Goal: Task Accomplishment & Management: Complete application form

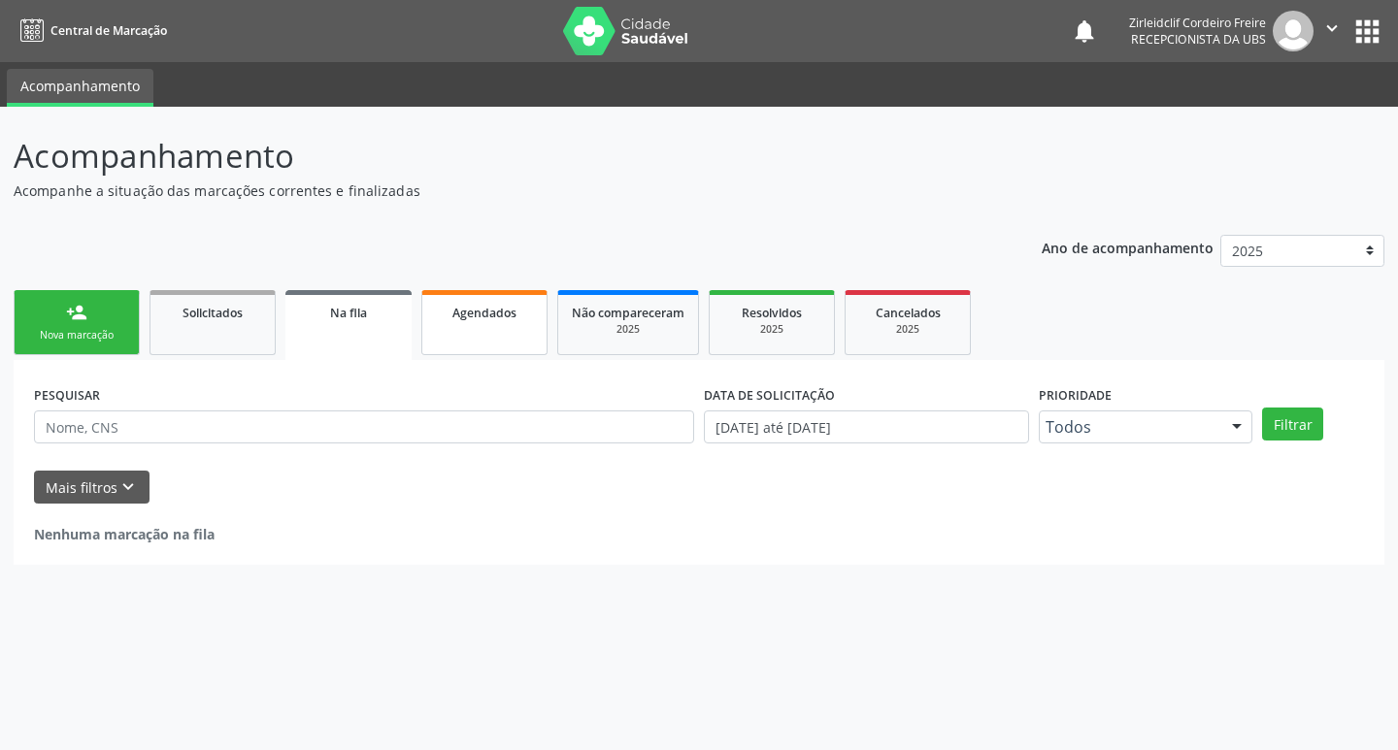
click at [463, 323] on link "Agendados" at bounding box center [484, 322] width 126 height 65
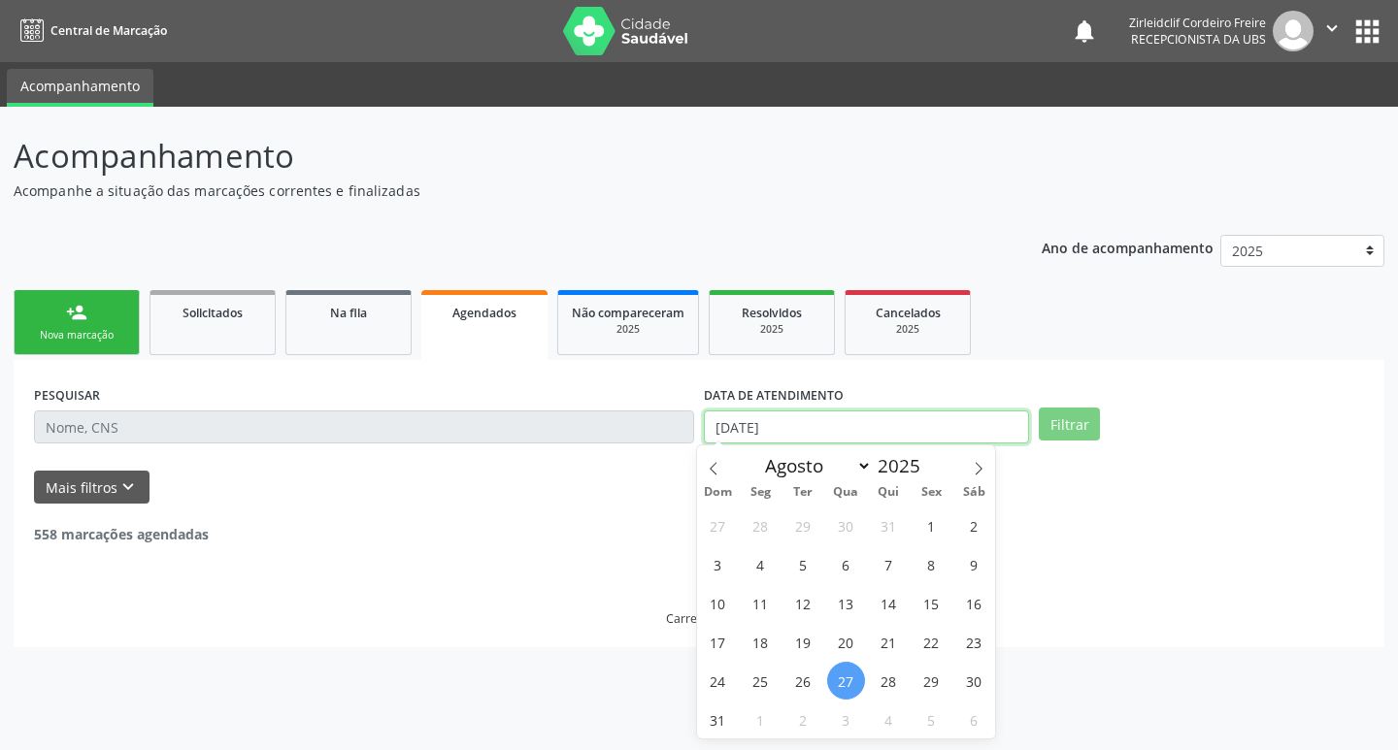
click at [752, 432] on input "[DATE]" at bounding box center [866, 427] width 325 height 33
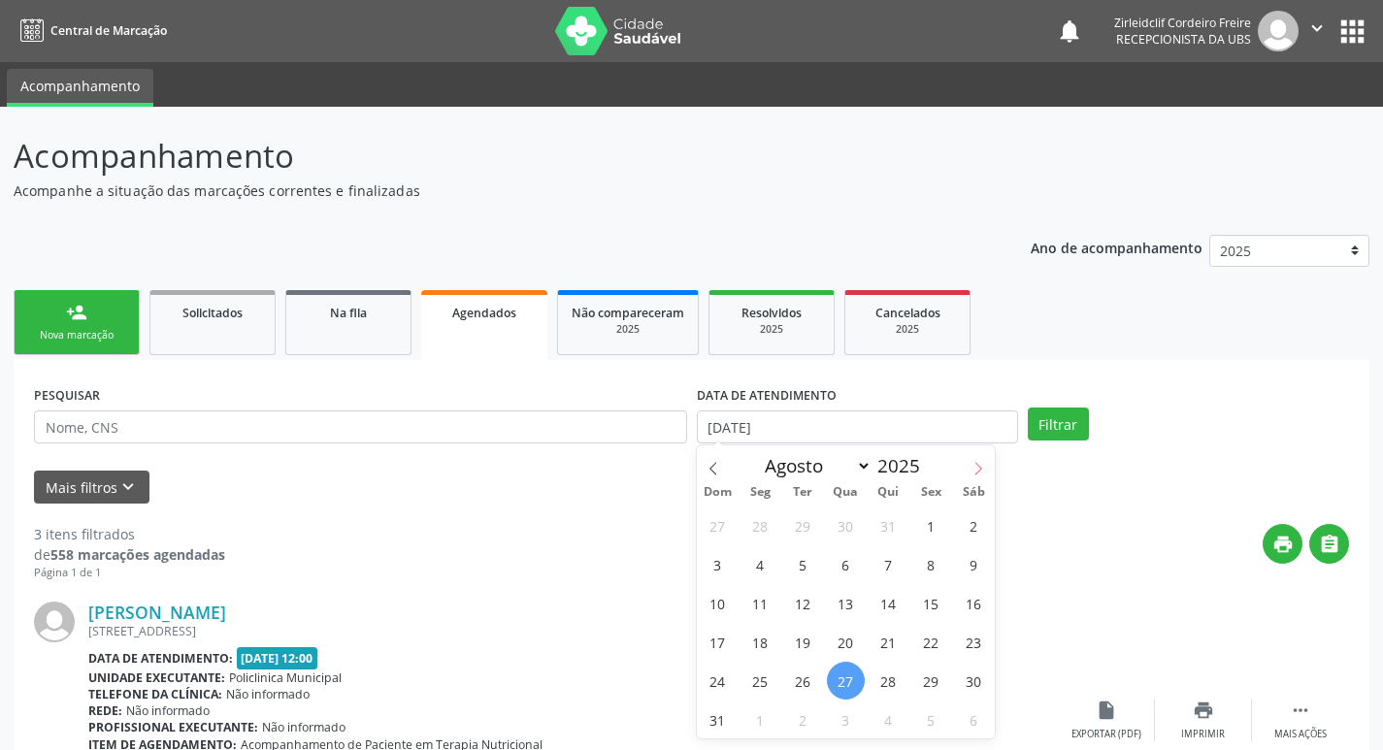
click at [982, 467] on icon at bounding box center [979, 469] width 14 height 14
select select "8"
click at [849, 650] on span "24" at bounding box center [846, 642] width 38 height 38
type input "[DATE]"
click at [849, 650] on span "24" at bounding box center [846, 642] width 38 height 38
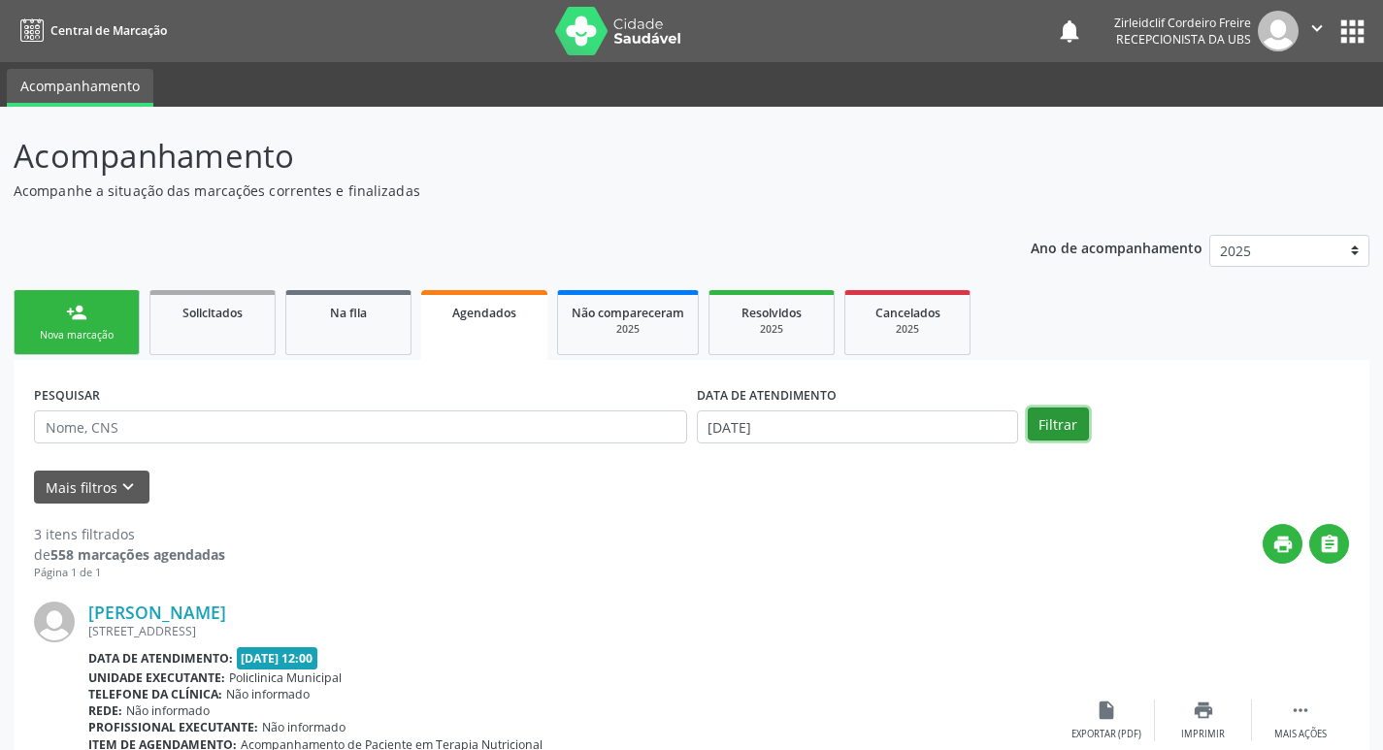
click at [1049, 426] on button "Filtrar" at bounding box center [1058, 424] width 61 height 33
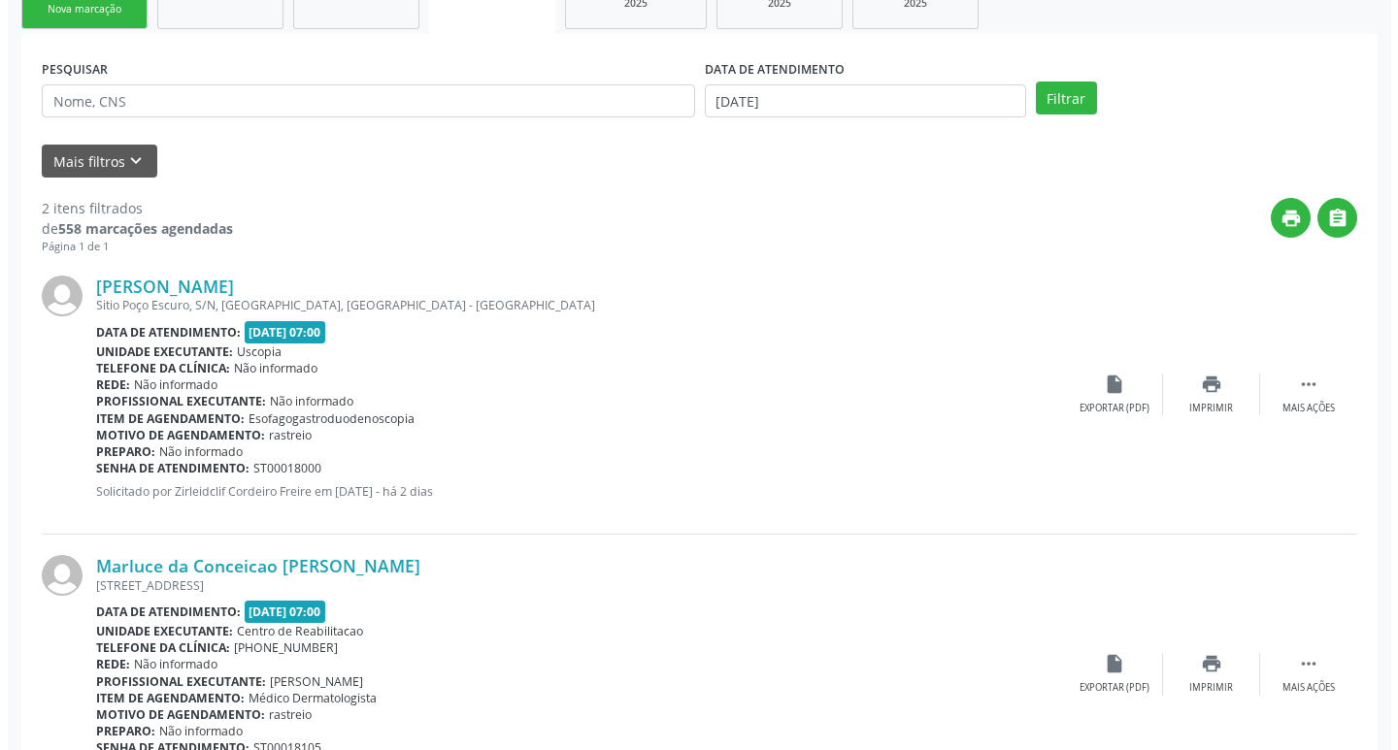
scroll to position [424, 0]
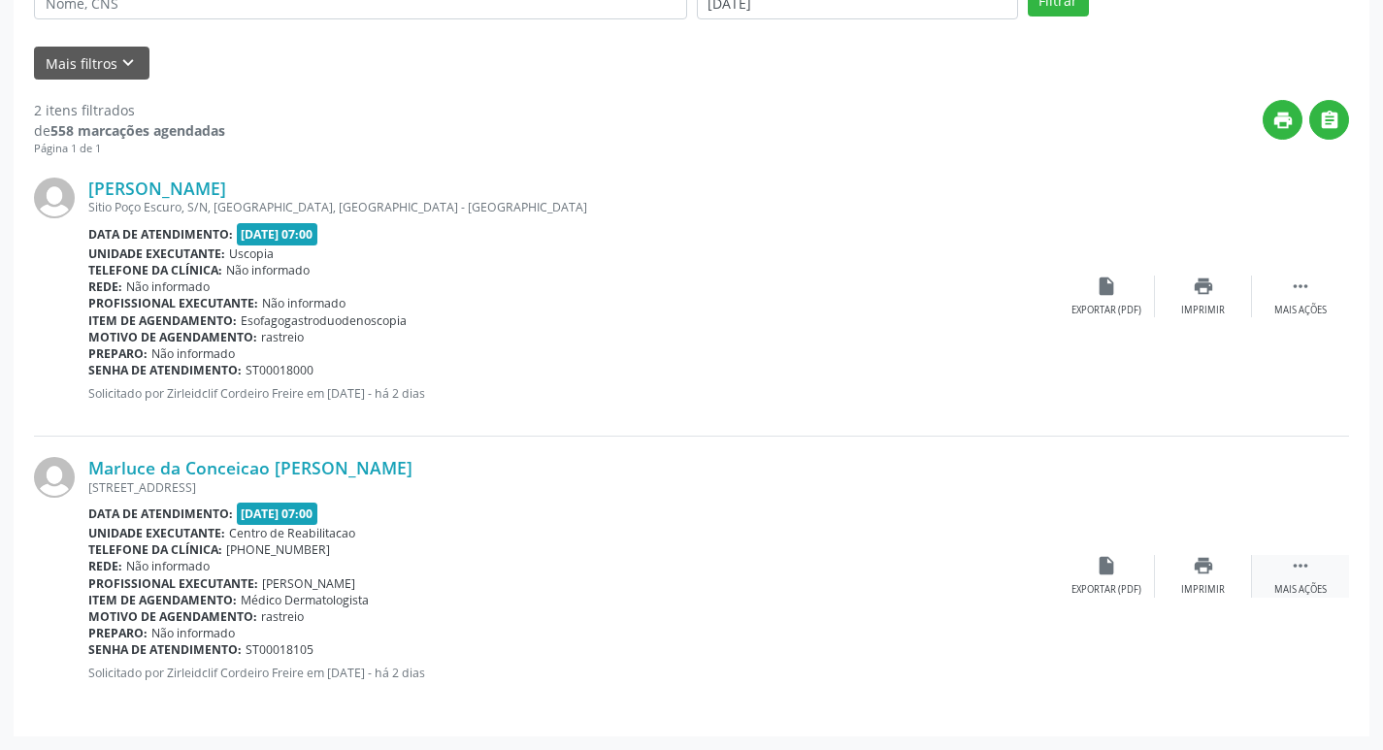
click at [1291, 572] on icon "" at bounding box center [1300, 565] width 21 height 21
click at [1099, 570] on icon "cancel" at bounding box center [1106, 565] width 21 height 21
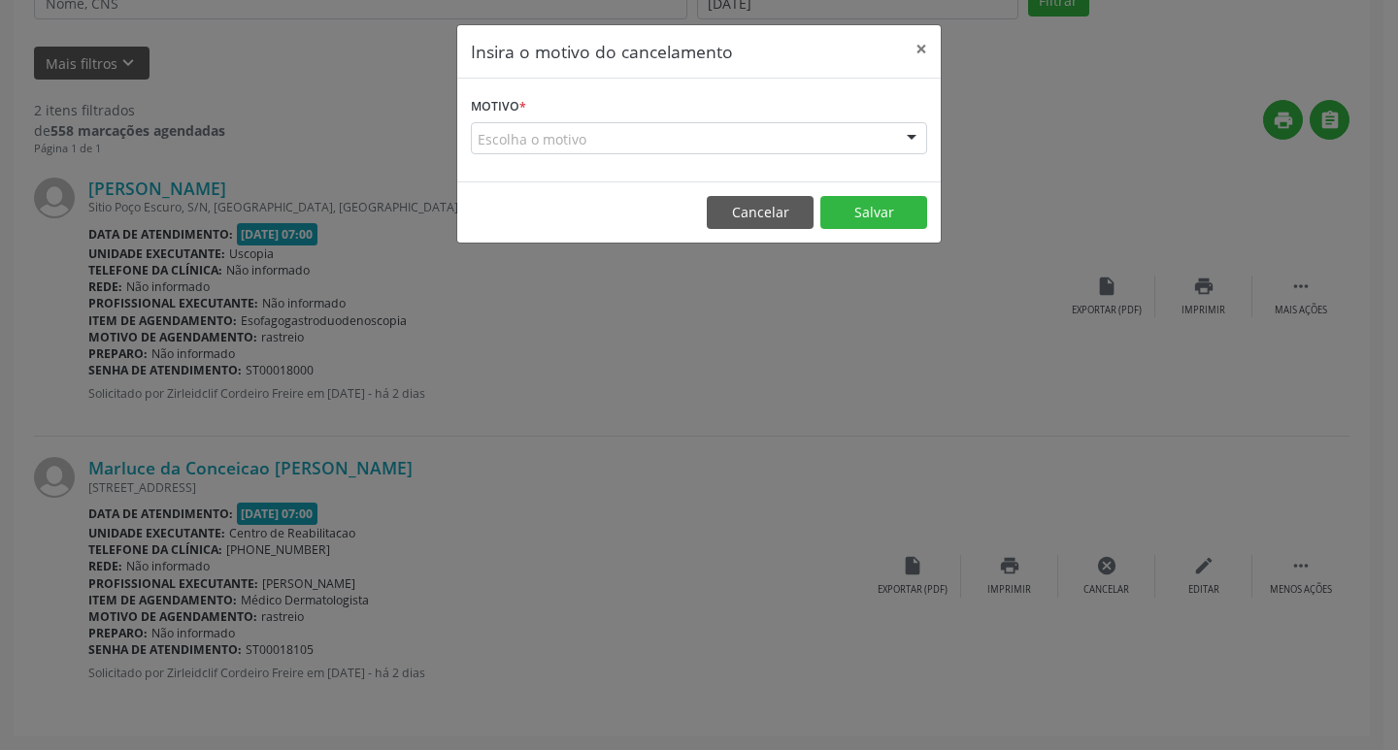
click at [490, 145] on div "Escolha o motivo" at bounding box center [699, 138] width 456 height 33
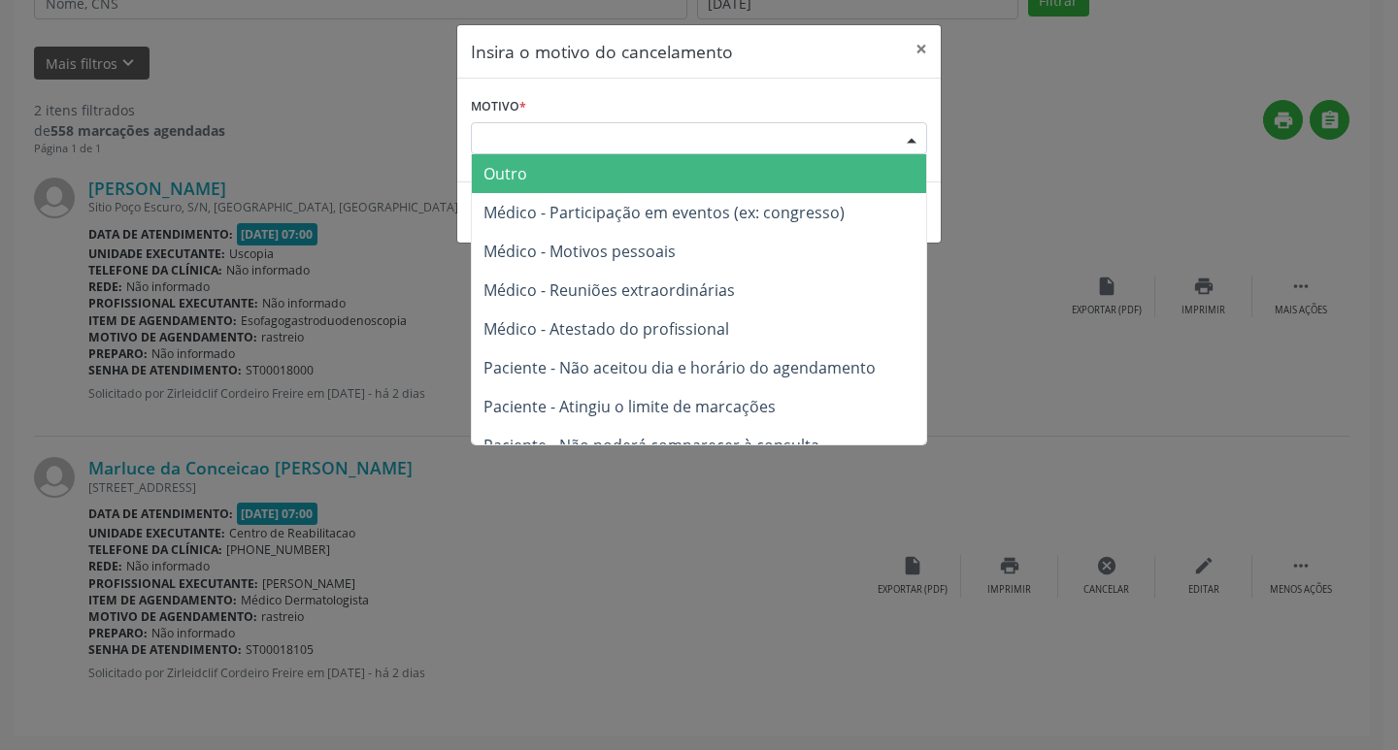
click at [505, 178] on span "Outro" at bounding box center [505, 173] width 44 height 21
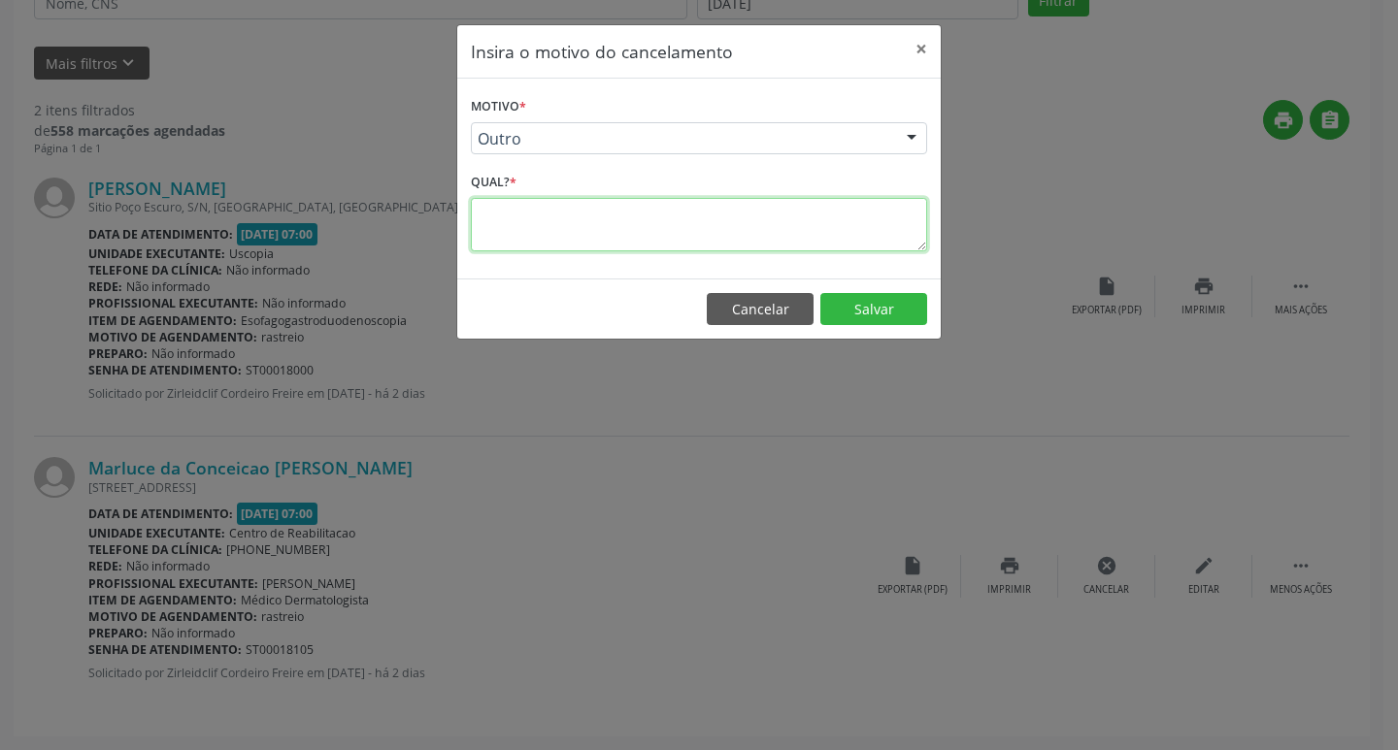
click at [521, 223] on textarea at bounding box center [699, 224] width 456 height 53
type textarea "PACIENTE FEZ RECUSA"
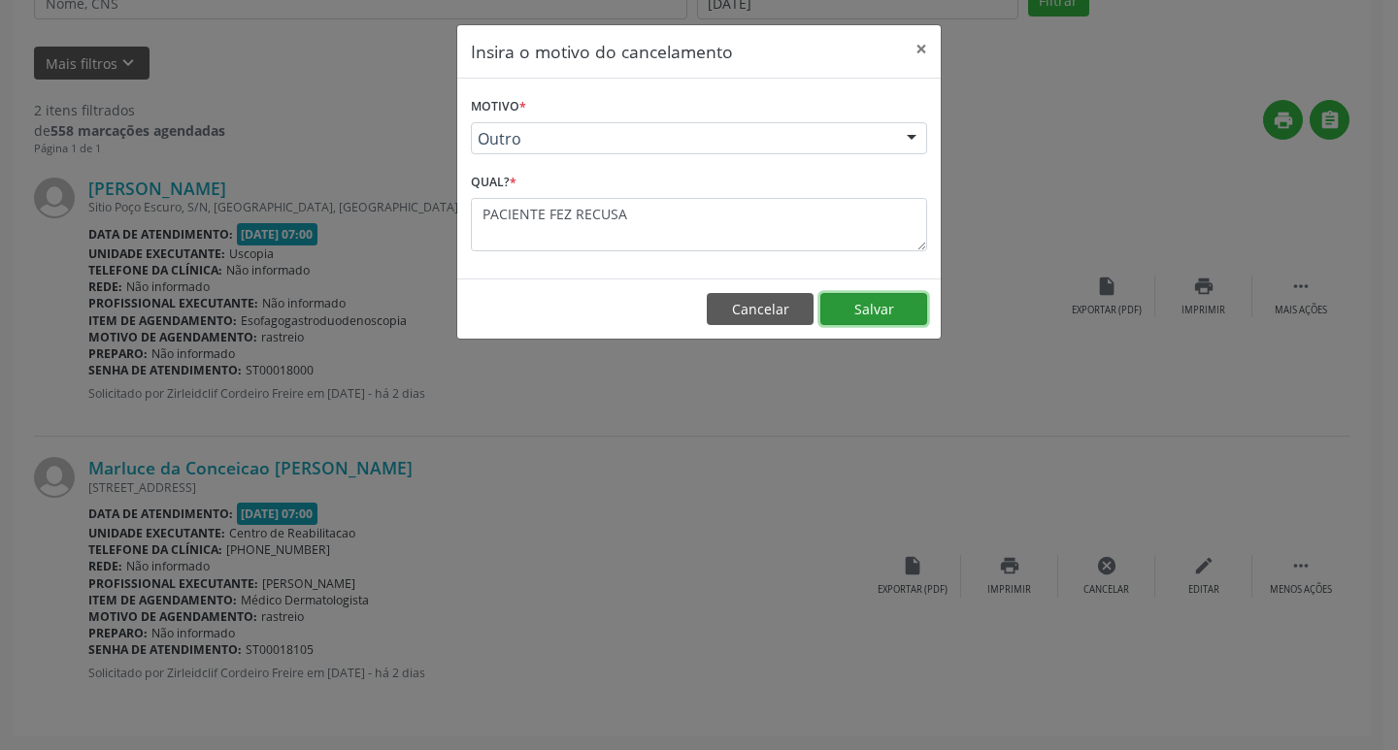
click at [857, 313] on button "Salvar" at bounding box center [873, 309] width 107 height 33
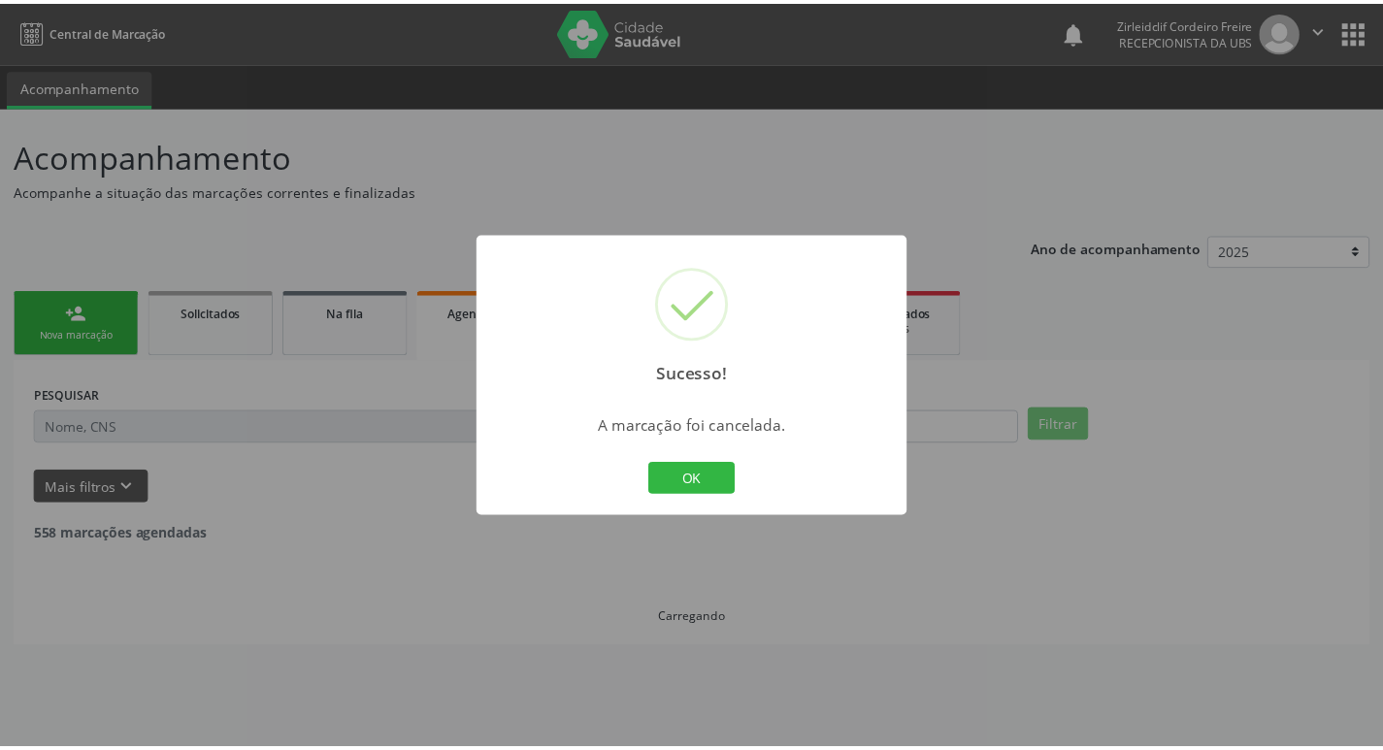
scroll to position [0, 0]
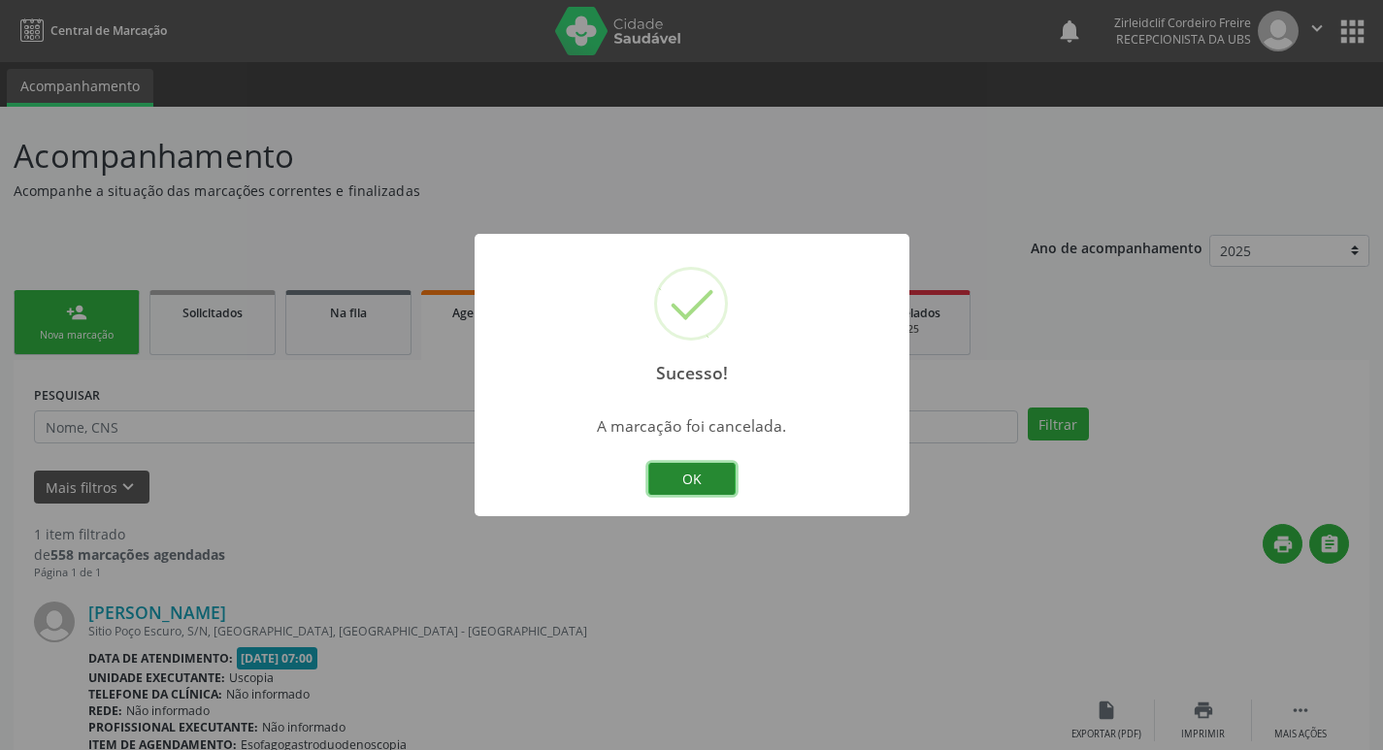
click at [670, 478] on button "OK" at bounding box center [691, 479] width 87 height 33
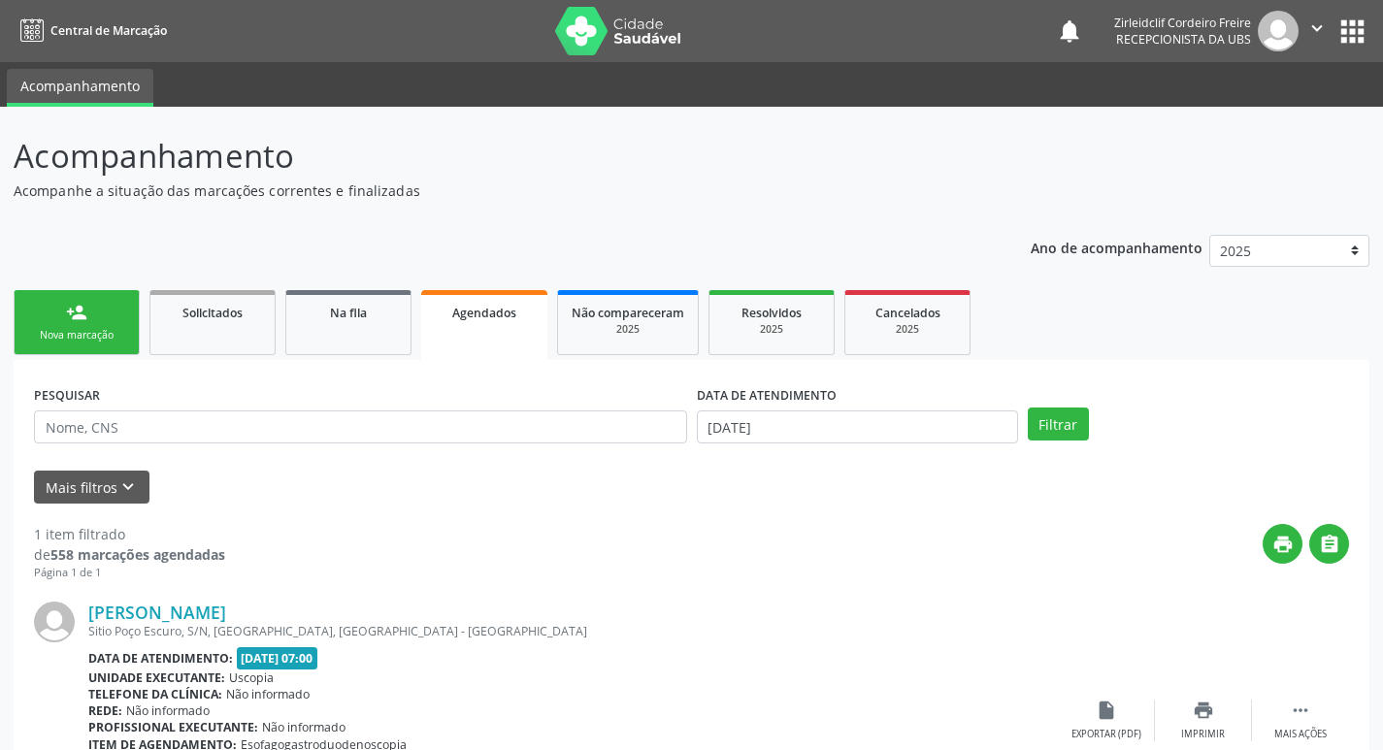
click at [111, 338] on div "Nova marcação" at bounding box center [76, 335] width 97 height 15
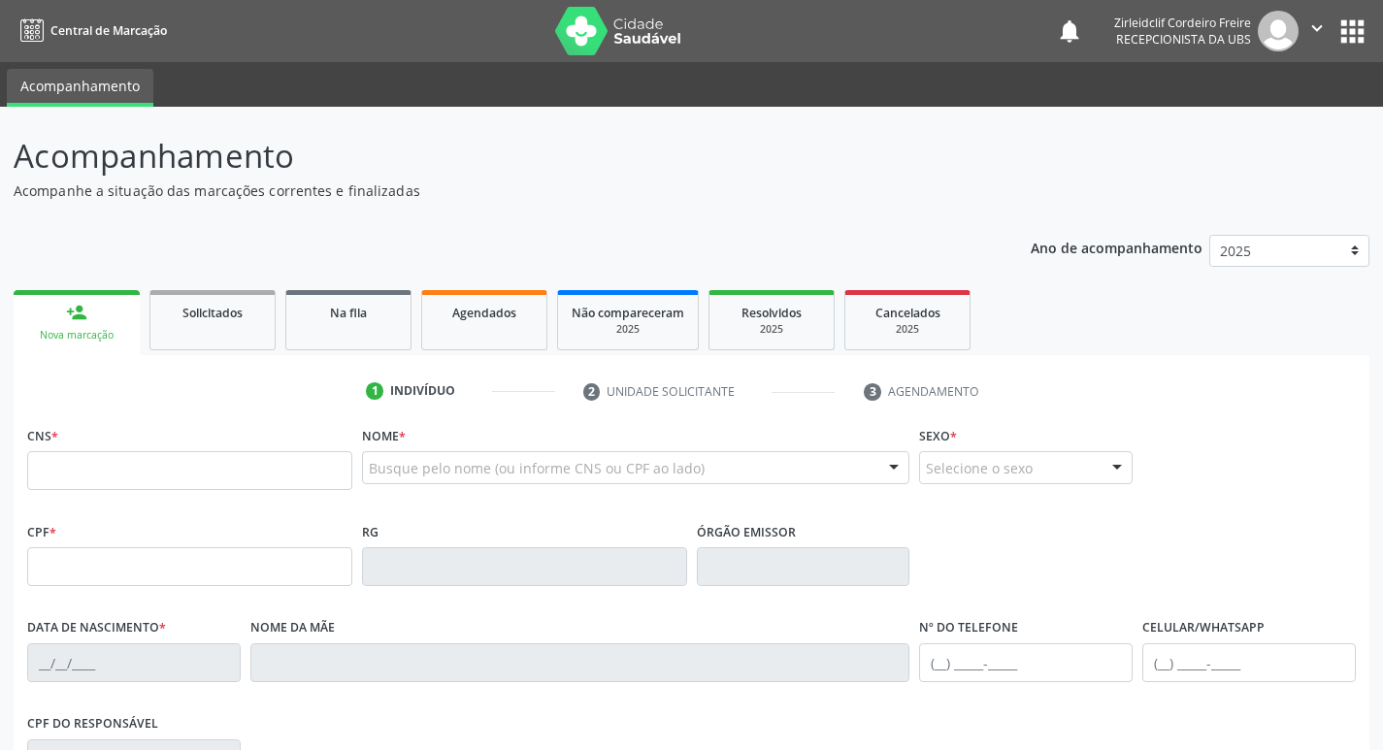
click at [103, 326] on link "person_add Nova marcação" at bounding box center [77, 322] width 126 height 65
click at [403, 477] on input "text" at bounding box center [620, 477] width 502 height 39
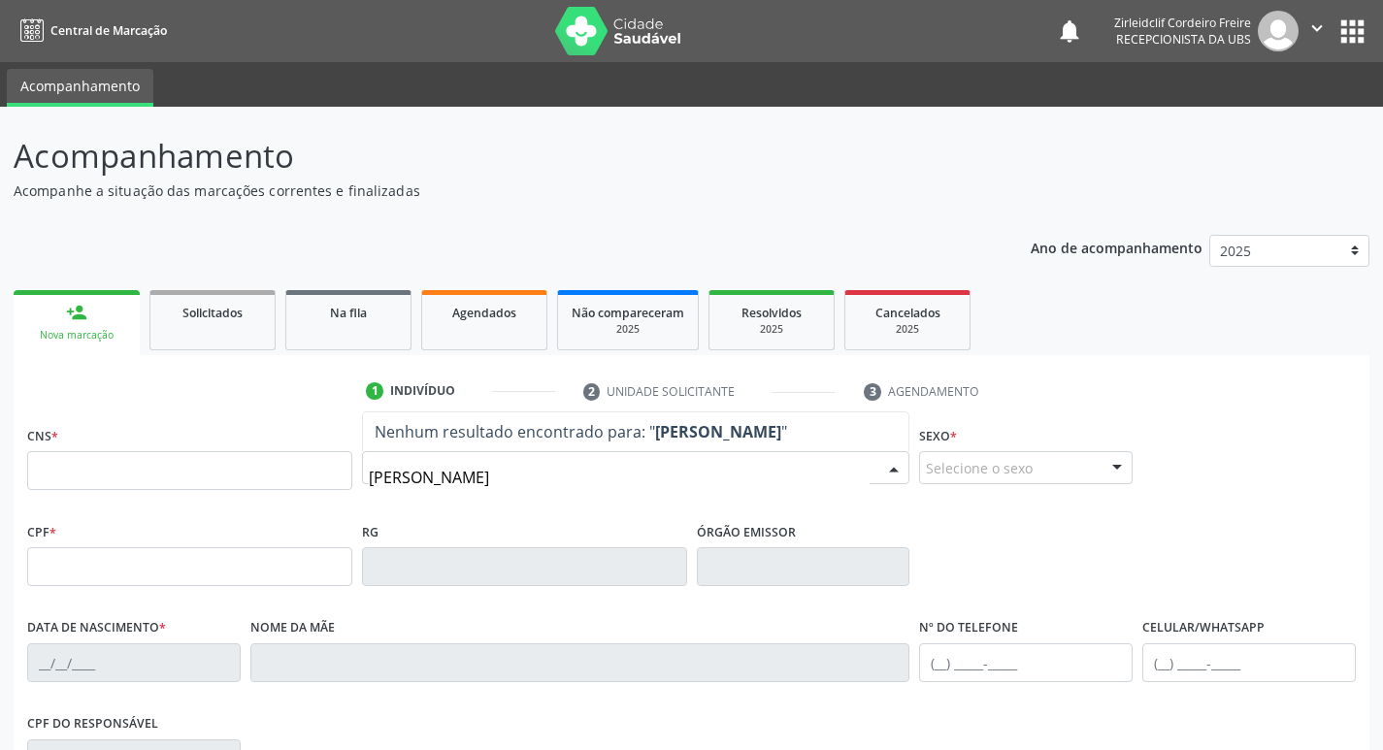
type input "[PERSON_NAME]"
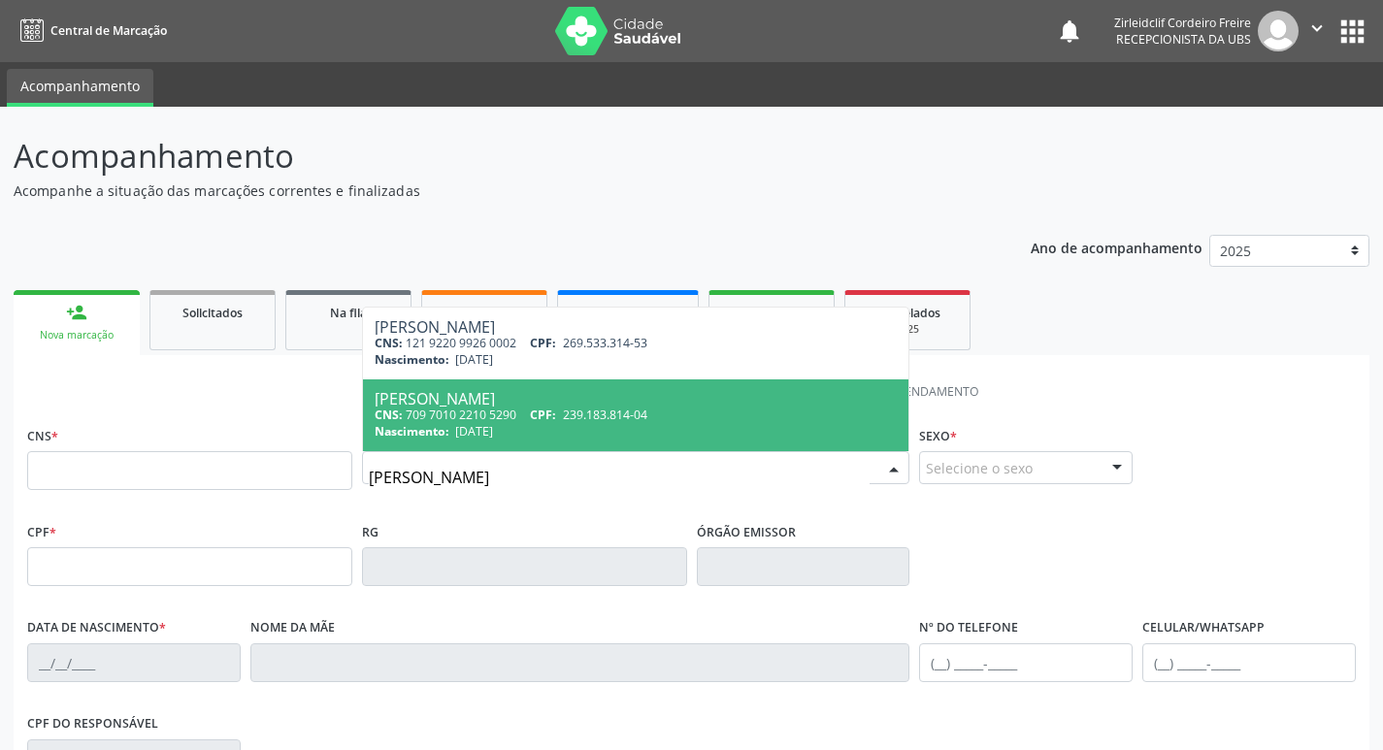
click at [568, 430] on div "Nascimento: [DATE]" at bounding box center [636, 431] width 523 height 16
type input "709 7010 2210 5290"
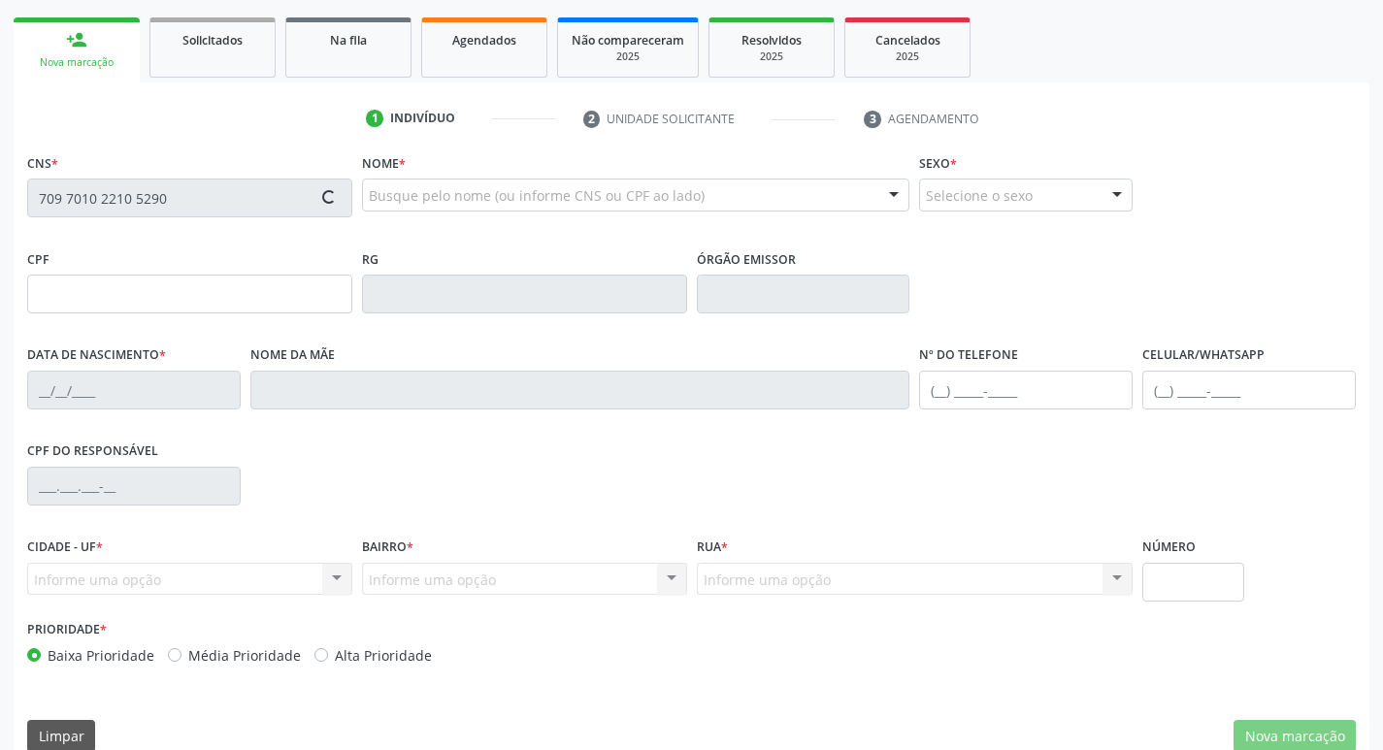
scroll to position [302, 0]
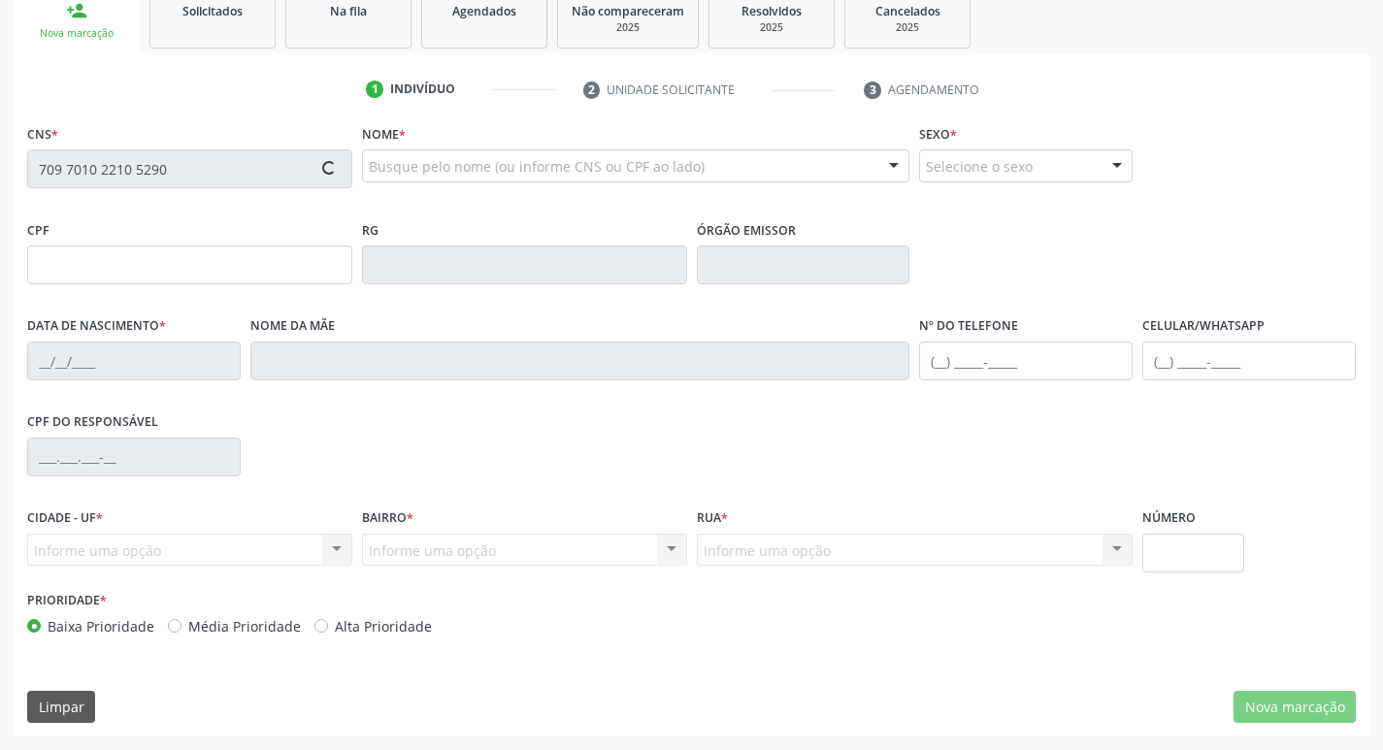
type input "239.183.814-04"
type input "[DATE]"
type input "[PERSON_NAME] de [DEMOGRAPHIC_DATA]"
type input "[PHONE_NUMBER]"
type input "012.418.194-59"
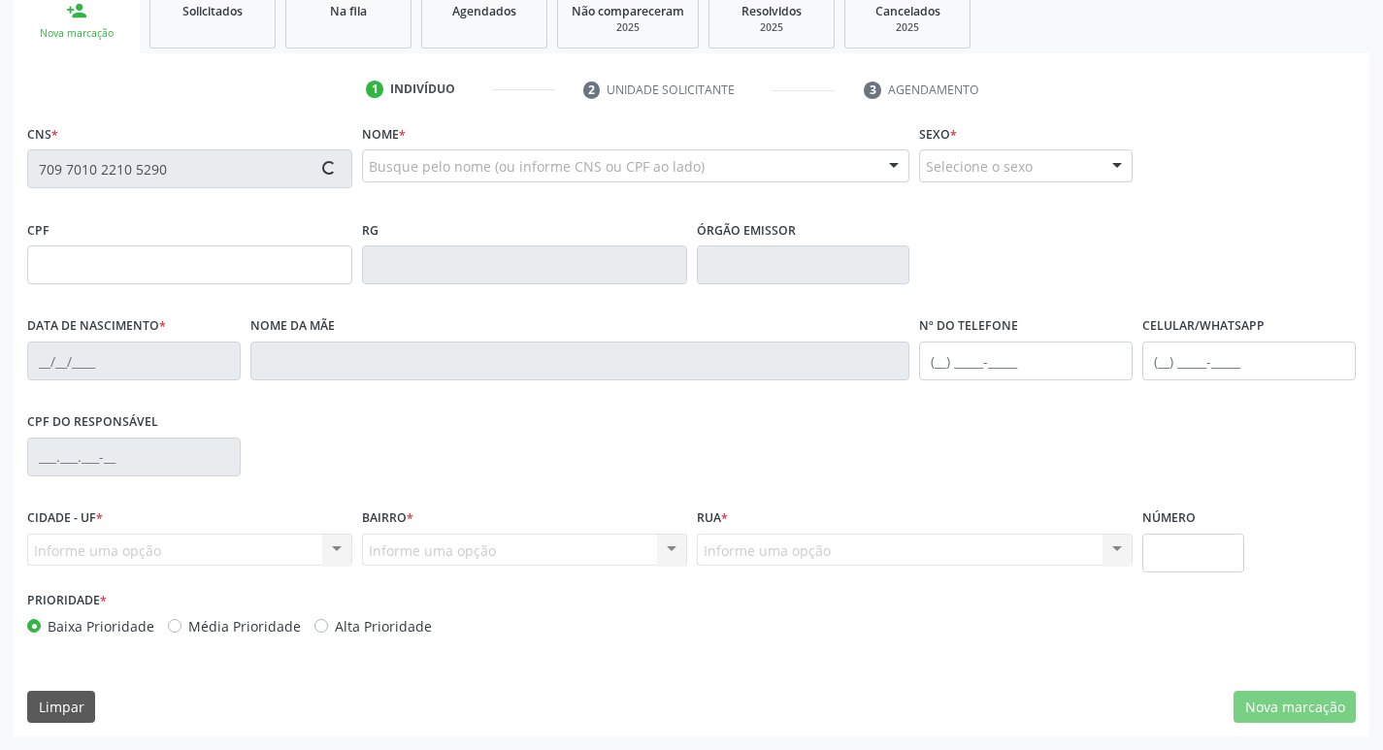
type input "75"
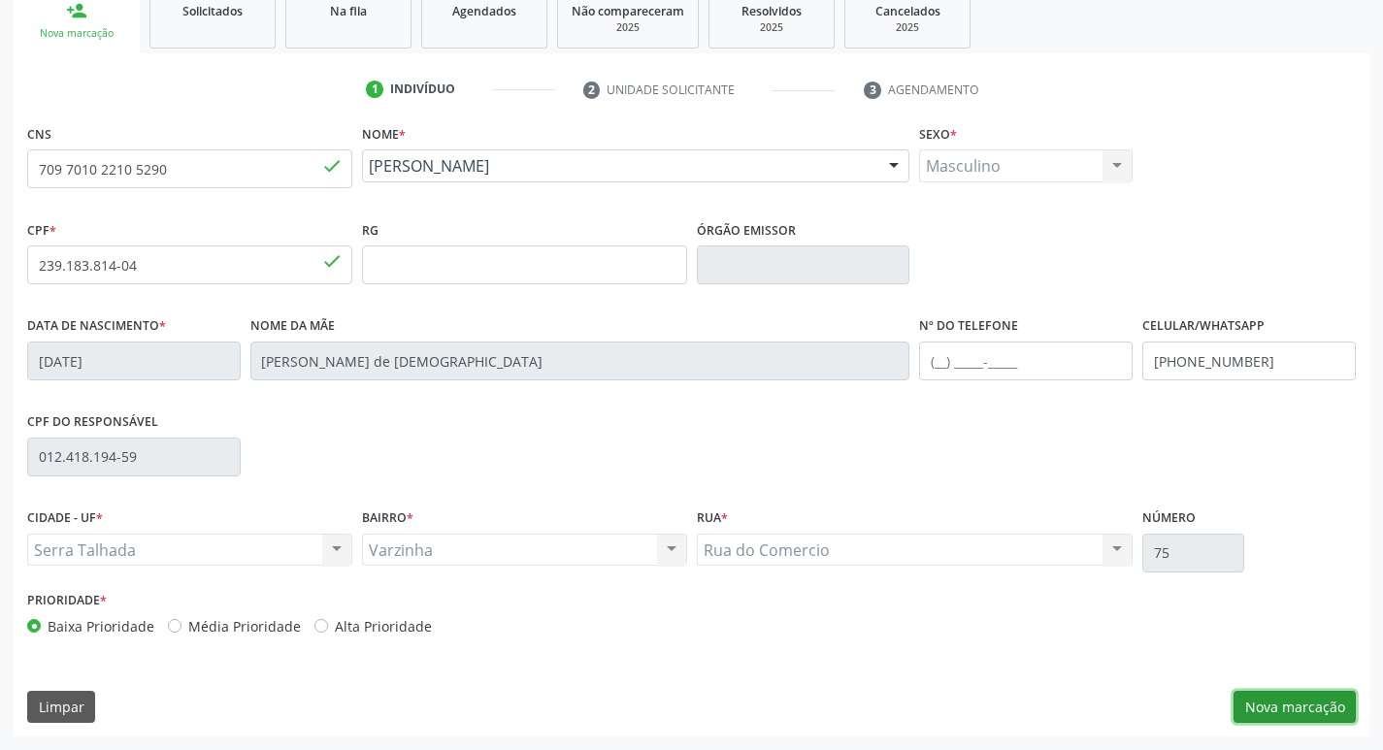
click at [1283, 706] on button "Nova marcação" at bounding box center [1295, 707] width 122 height 33
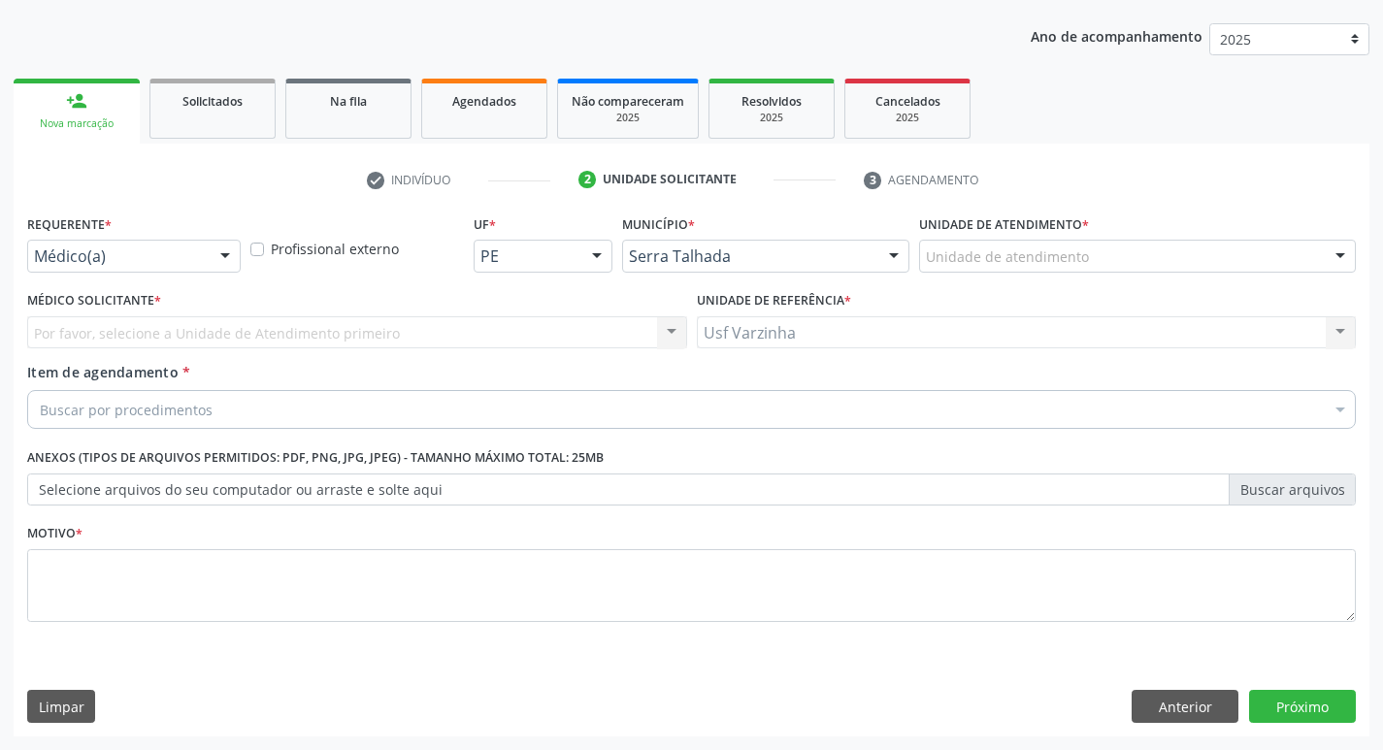
scroll to position [212, 0]
drag, startPoint x: 221, startPoint y: 247, endPoint x: 220, endPoint y: 257, distance: 9.8
click at [220, 249] on div at bounding box center [225, 257] width 29 height 33
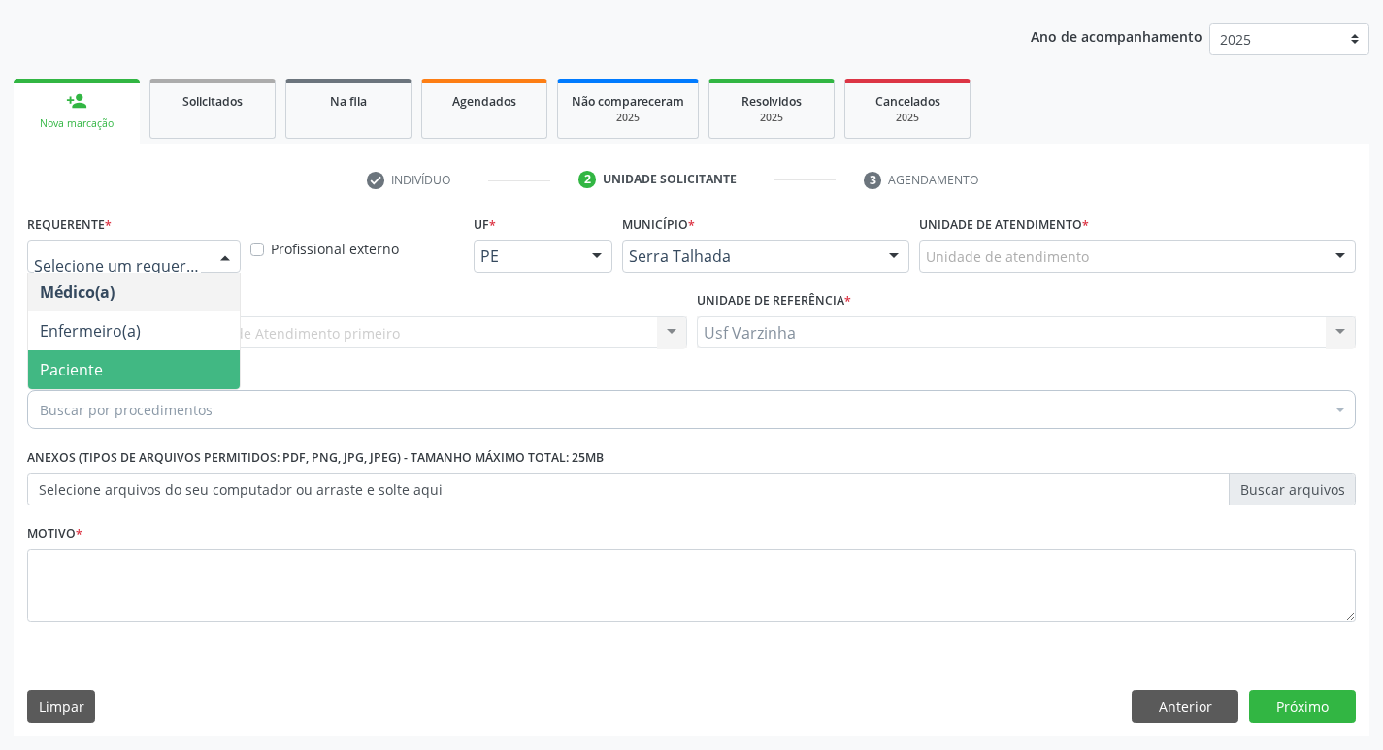
click at [185, 365] on span "Paciente" at bounding box center [134, 369] width 212 height 39
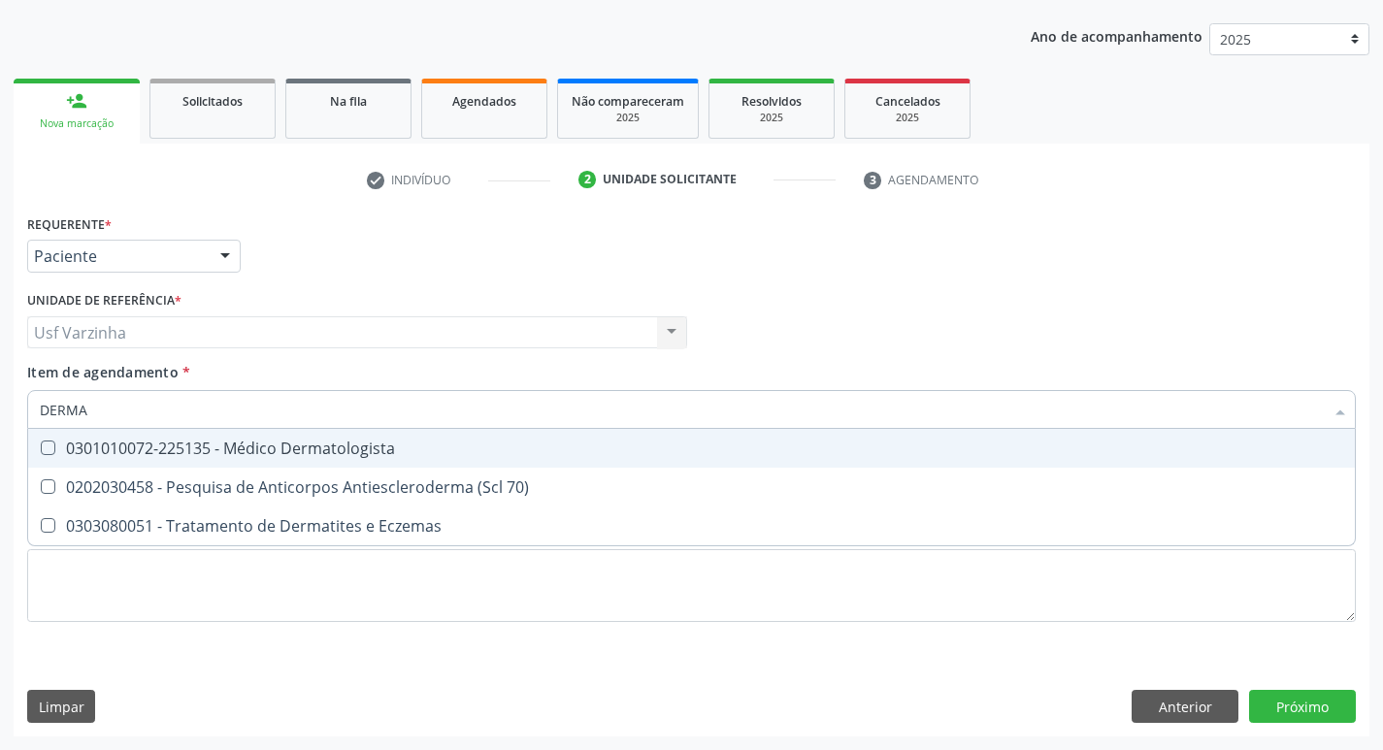
type input "DERMAT"
click at [188, 450] on div "0301010072-225135 - Médico Dermatologista" at bounding box center [691, 449] width 1303 height 16
checkbox Dermatologista "true"
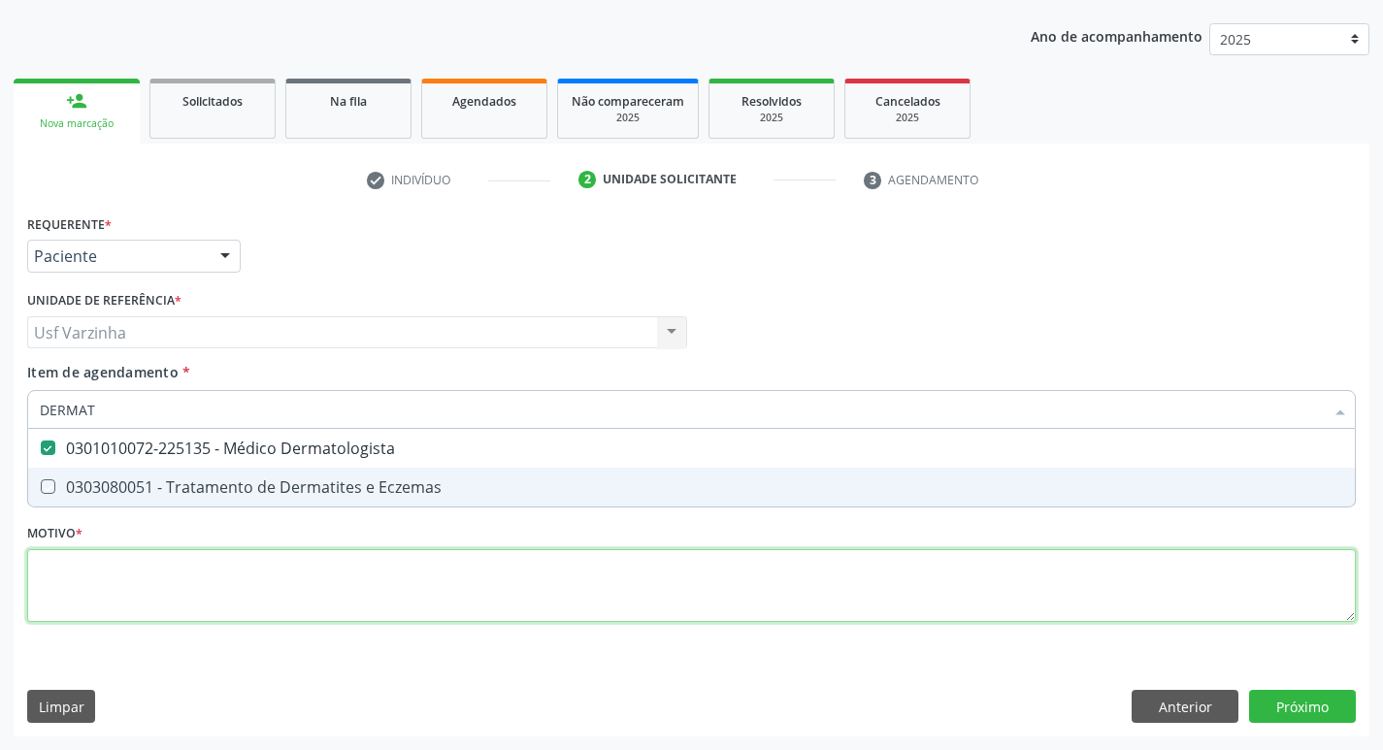
click at [94, 582] on div "Requerente * Paciente Médico(a) Enfermeiro(a) Paciente Nenhum resultado encontr…" at bounding box center [691, 430] width 1329 height 440
checkbox Eczemas "true"
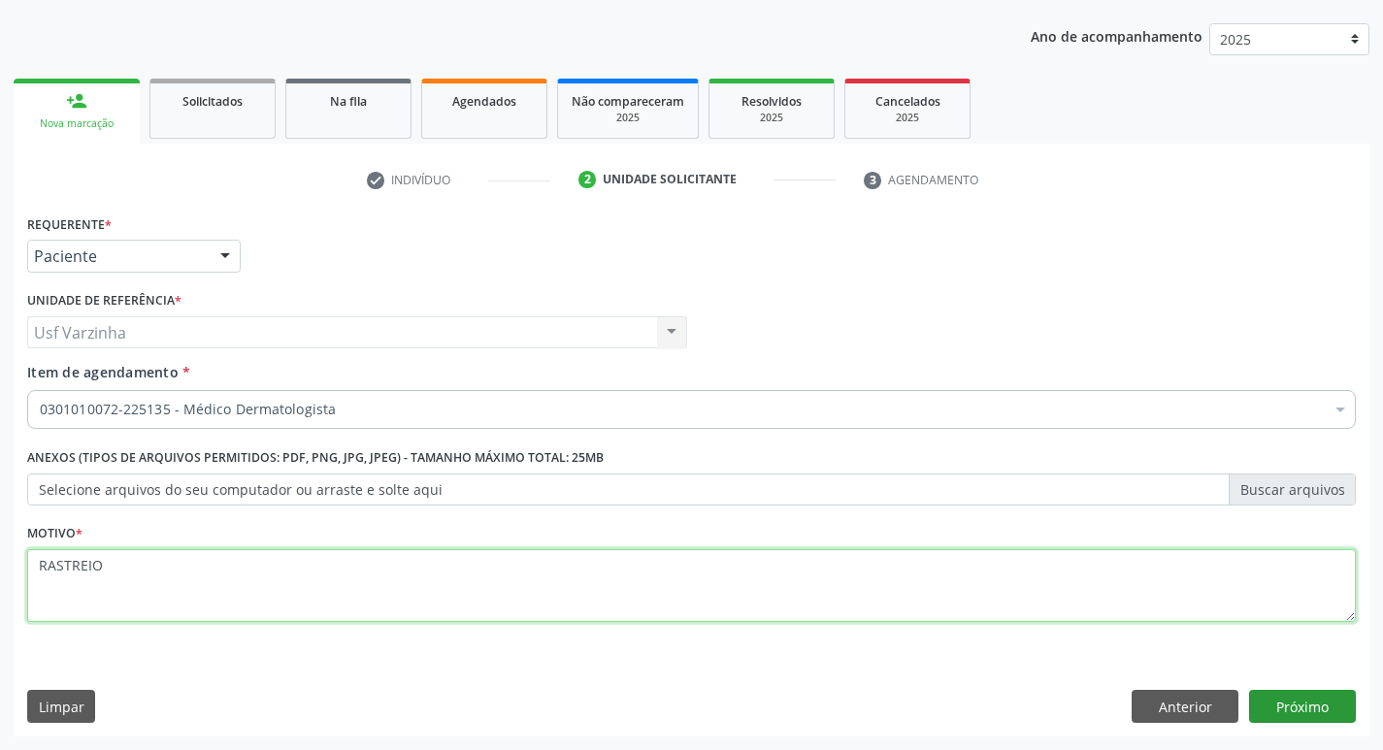
type textarea "RASTREIO"
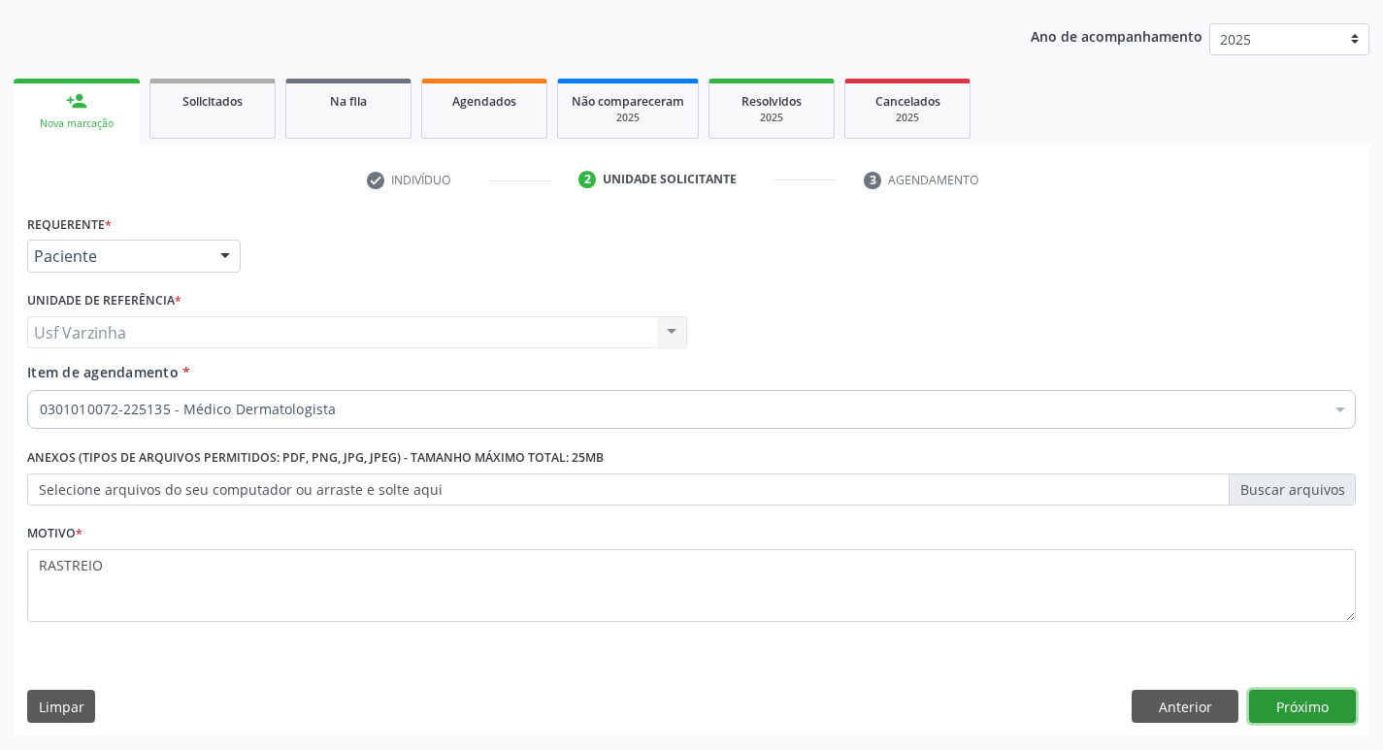
click at [1267, 704] on button "Próximo" at bounding box center [1302, 706] width 107 height 33
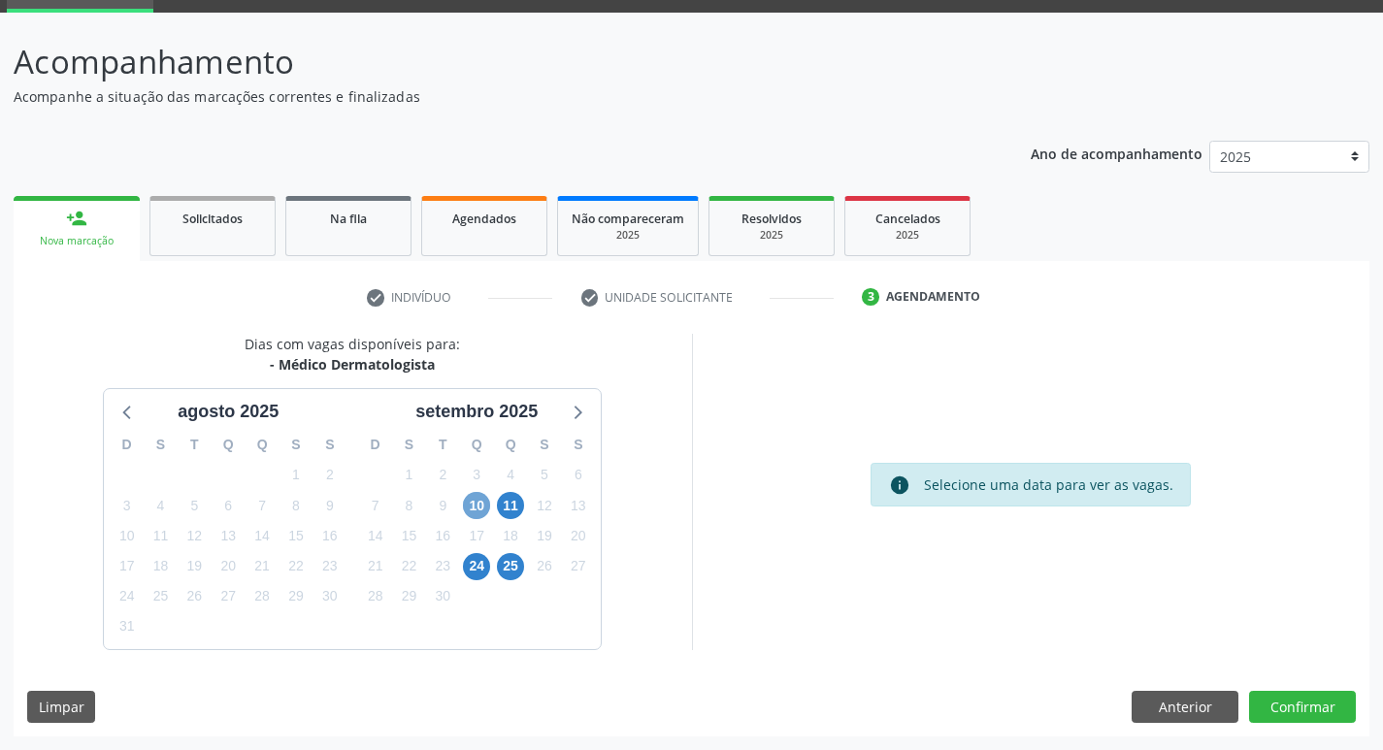
click at [476, 507] on span "10" at bounding box center [476, 505] width 27 height 27
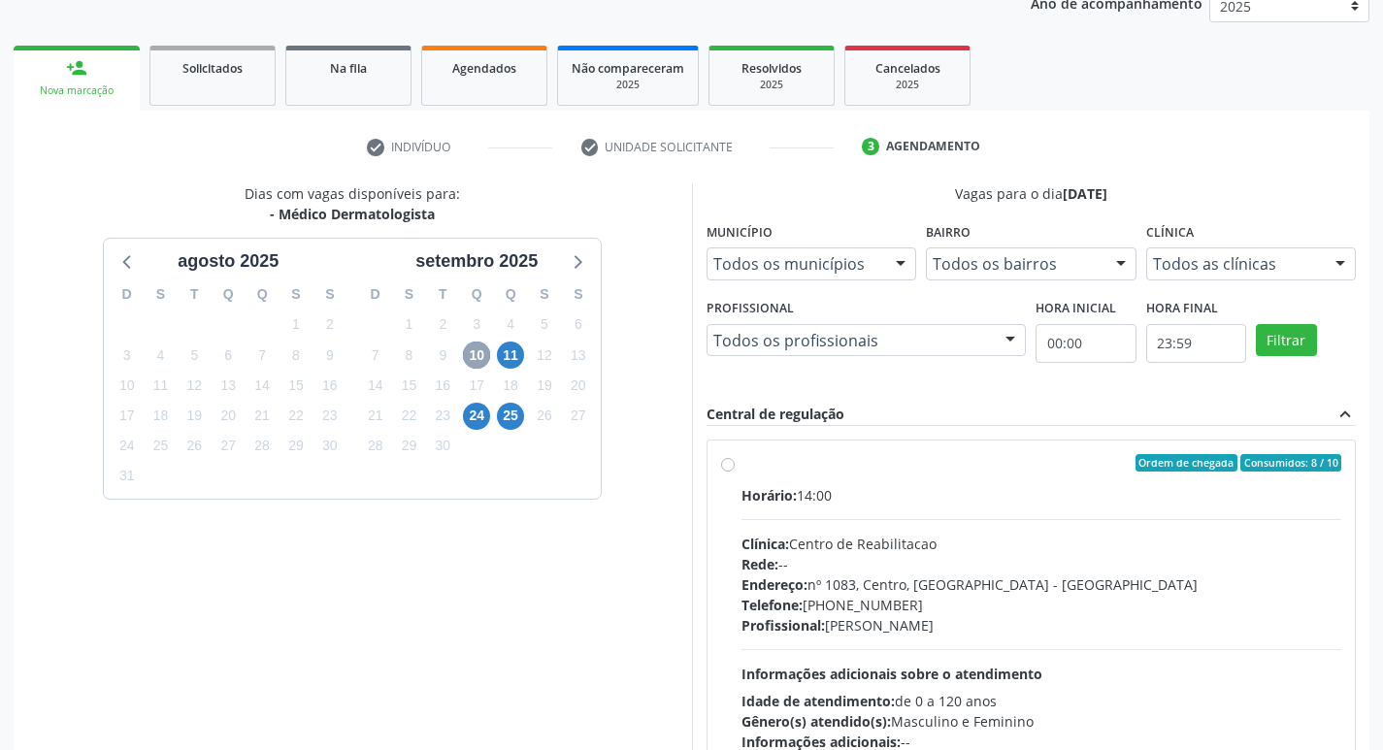
scroll to position [288, 0]
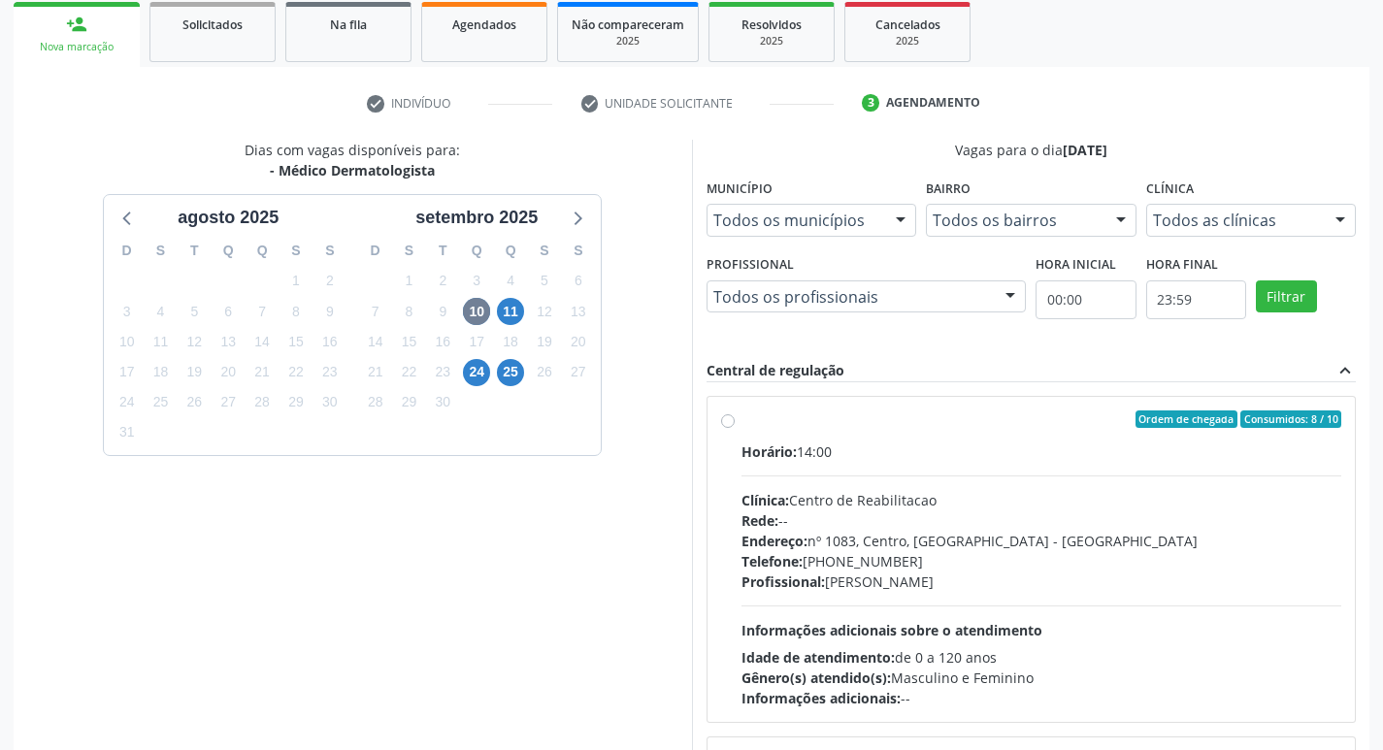
click at [742, 423] on label "Ordem de chegada Consumidos: 8 / 10 Horário: 14:00 Clínica: Centro de Reabilita…" at bounding box center [1042, 560] width 601 height 298
click at [727, 423] on input "Ordem de chegada Consumidos: 8 / 10 Horário: 14:00 Clínica: Centro de Reabilita…" at bounding box center [728, 419] width 14 height 17
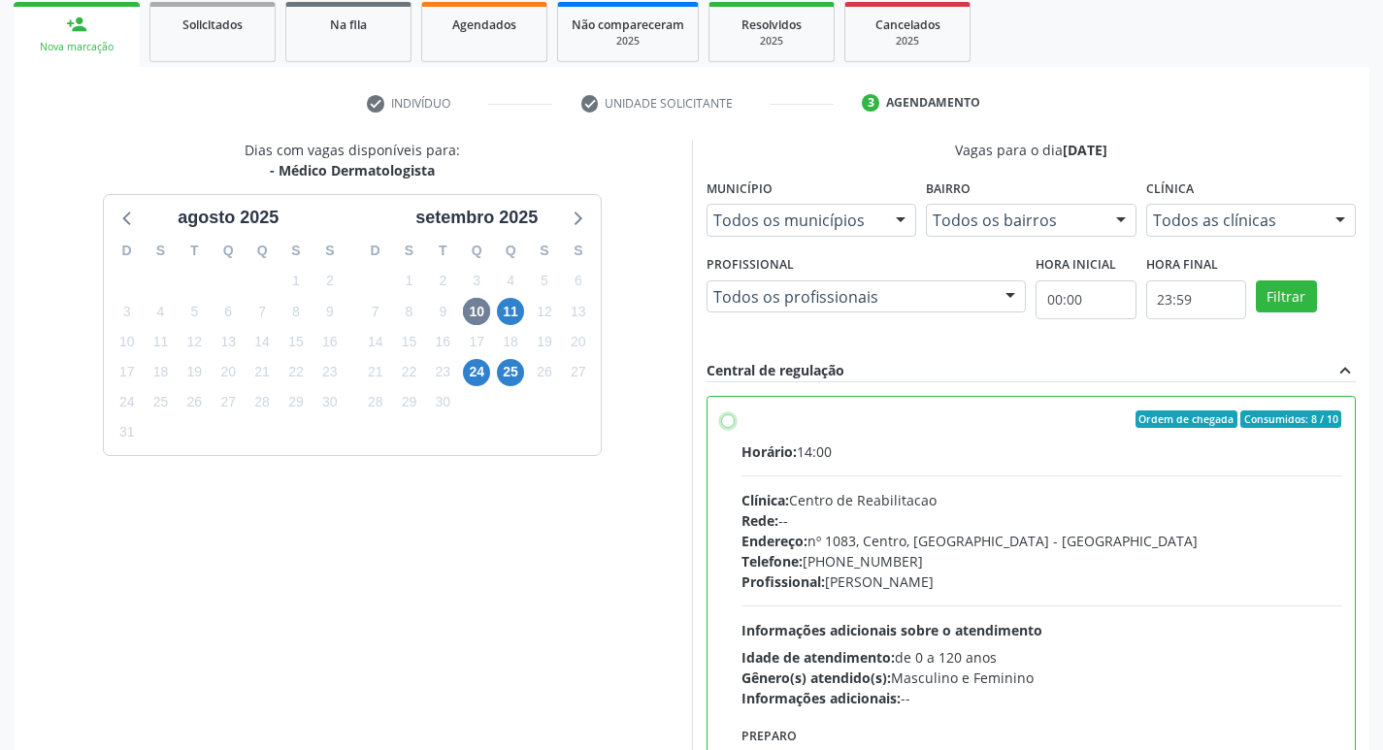
radio input "true"
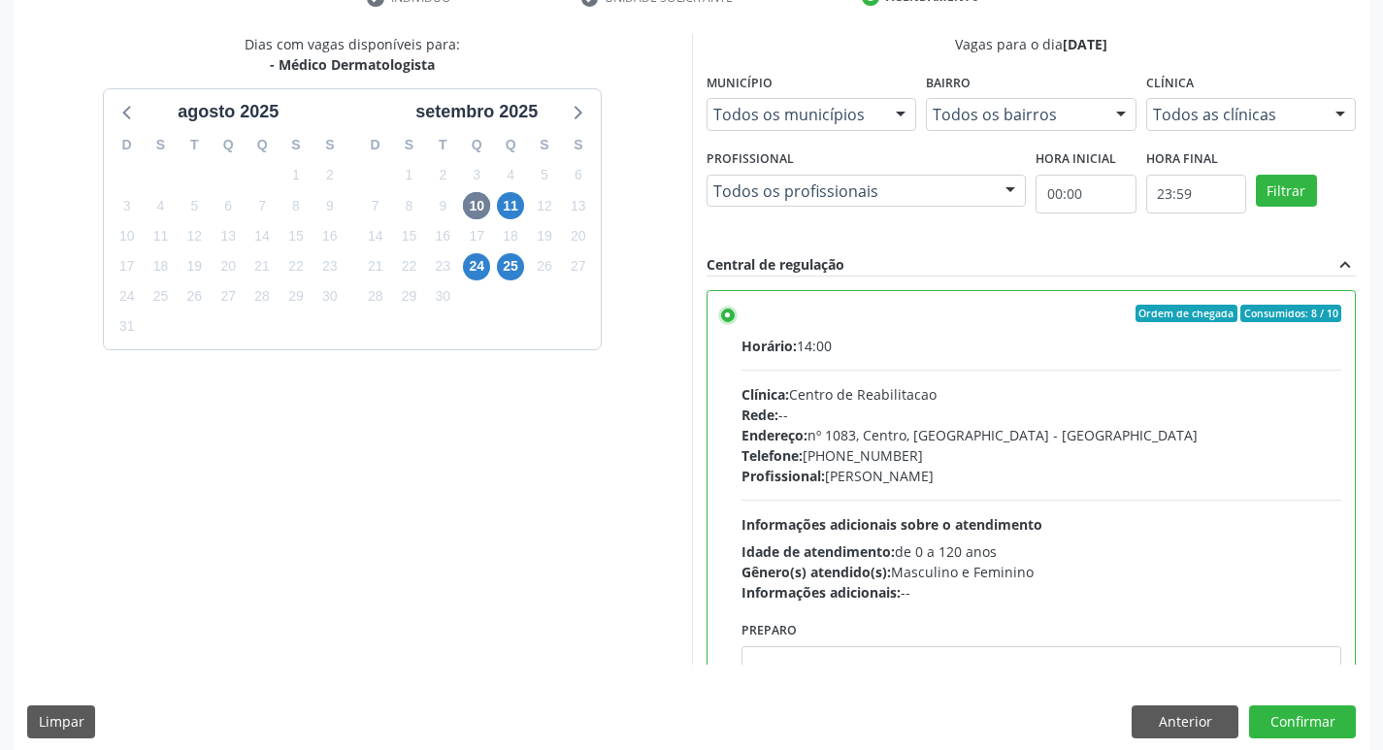
scroll to position [410, 0]
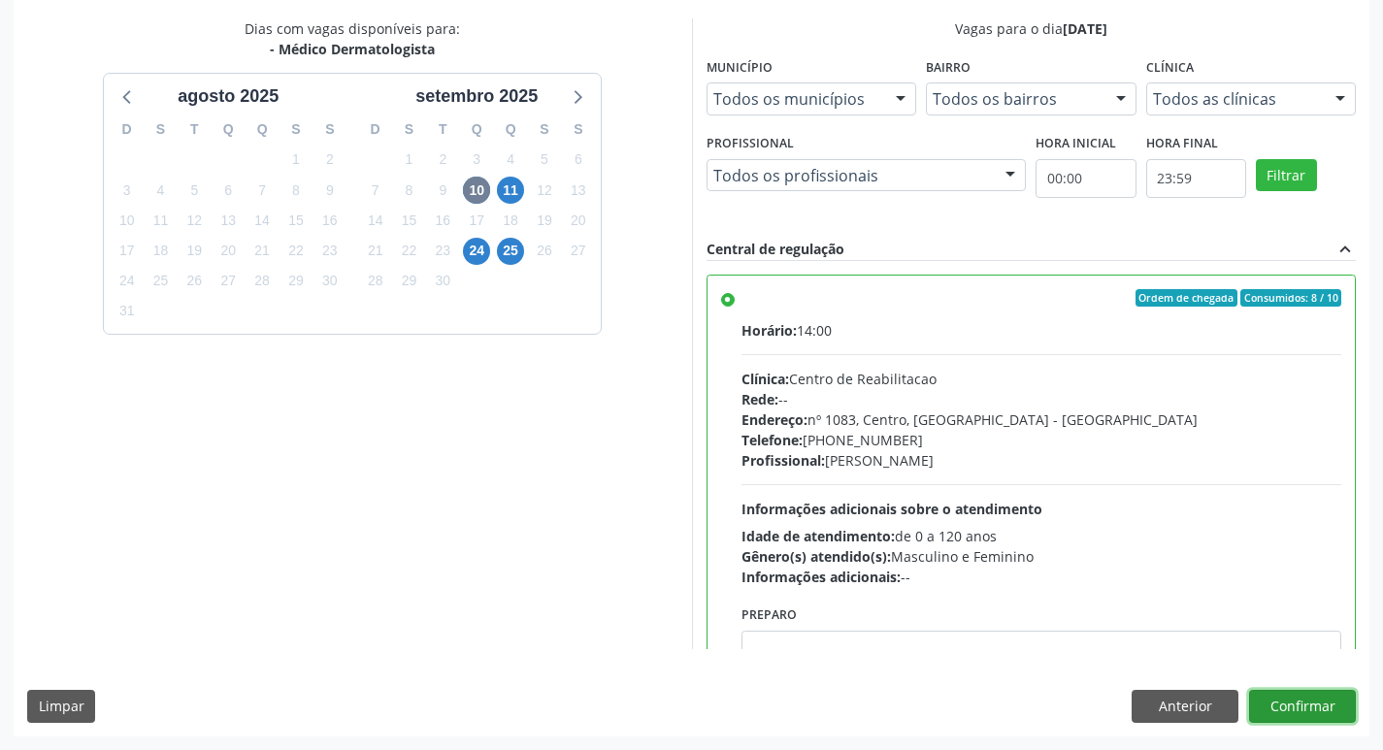
click at [1303, 709] on button "Confirmar" at bounding box center [1302, 706] width 107 height 33
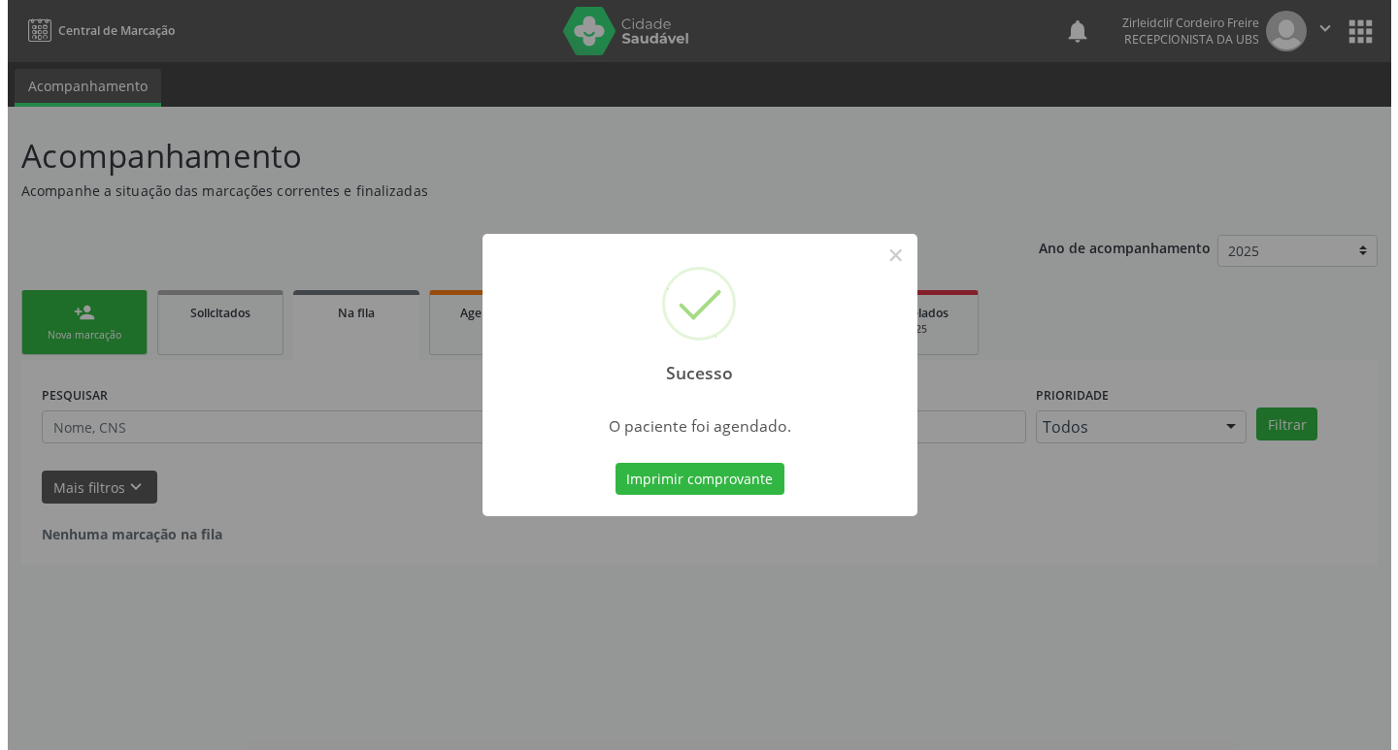
scroll to position [0, 0]
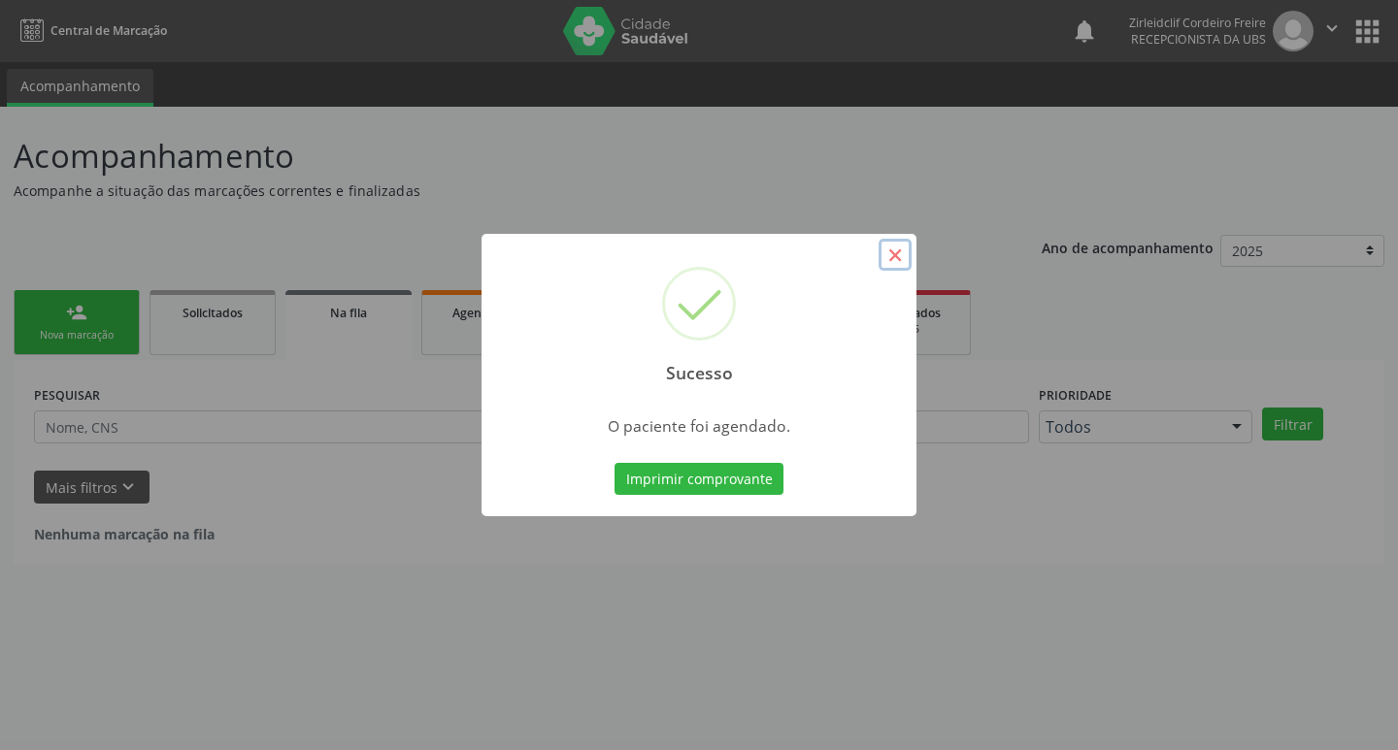
click at [890, 258] on button "×" at bounding box center [894, 255] width 33 height 33
